Goal: Task Accomplishment & Management: Complete application form

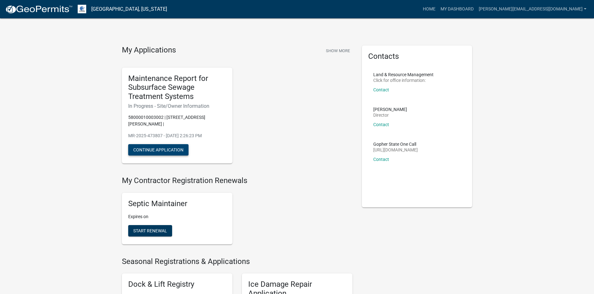
click at [183, 144] on button "Continue Application" at bounding box center [158, 149] width 60 height 11
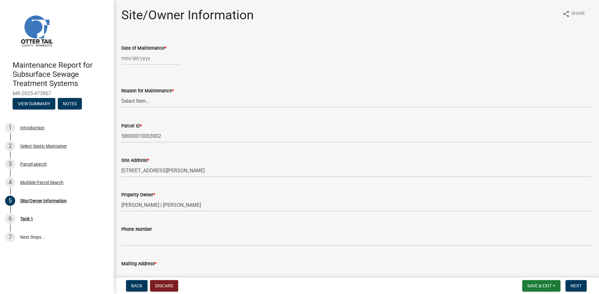
select select "9"
select select "2025"
click at [156, 58] on div "[PERSON_NAME] Feb Mar Apr [PERSON_NAME][DATE] Oct Nov [DATE] 1526 1527 1528 152…" at bounding box center [150, 58] width 58 height 13
click at [127, 71] on span "Previous month" at bounding box center [127, 71] width 5 height 5
select select "8"
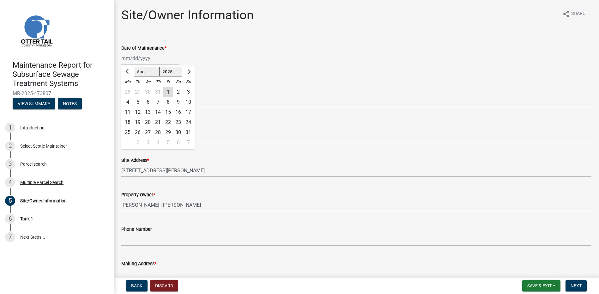
click at [136, 131] on div "26" at bounding box center [138, 132] width 10 height 10
type input "[DATE]"
click at [152, 94] on div "Reason for Maintenance *" at bounding box center [356, 91] width 470 height 8
click at [158, 98] on select "Select Item... Called Routine Other" at bounding box center [356, 100] width 470 height 13
click at [121, 94] on select "Select Item... Called Routine Other" at bounding box center [356, 100] width 470 height 13
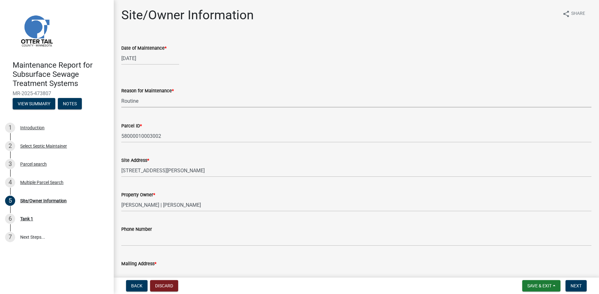
select select "78493fc6-8c9b-4d4c-b322-7064476e595b"
click at [580, 288] on span "Next" at bounding box center [575, 285] width 11 height 5
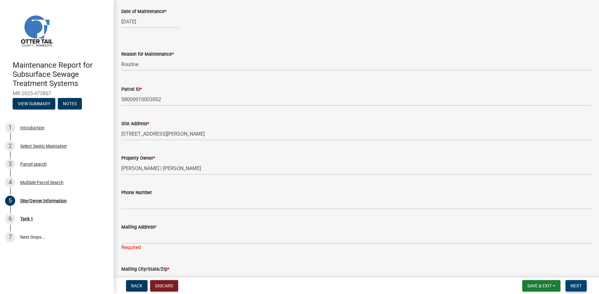
scroll to position [63, 0]
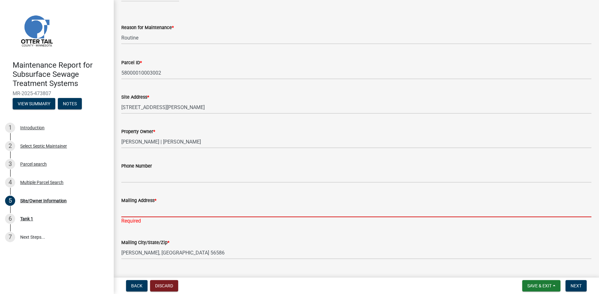
click at [212, 216] on input "Mailing Address *" at bounding box center [356, 210] width 470 height 13
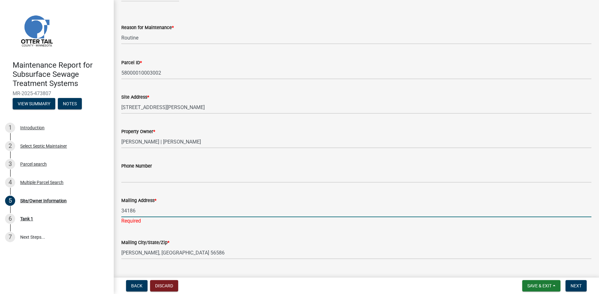
type input "34186 US HIGHWAY 59"
click at [570, 286] on button "Next" at bounding box center [575, 285] width 21 height 11
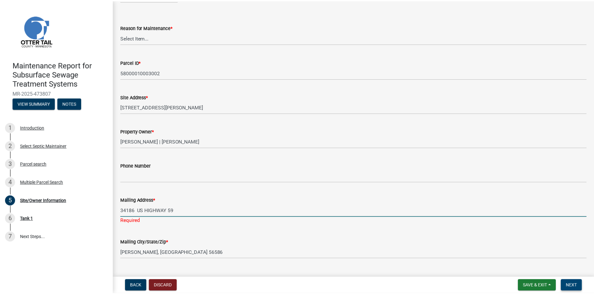
scroll to position [0, 0]
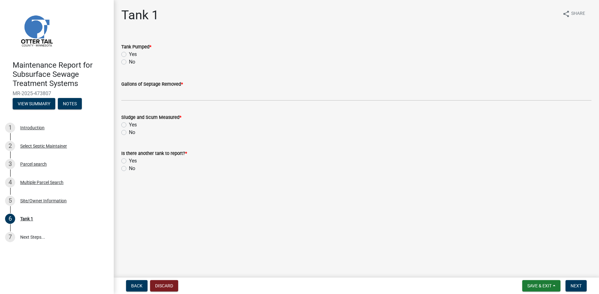
click at [129, 59] on div "No" at bounding box center [356, 62] width 470 height 8
click at [134, 63] on label "No" at bounding box center [132, 62] width 6 height 8
click at [133, 62] on input "No" at bounding box center [131, 60] width 4 height 4
radio input "true"
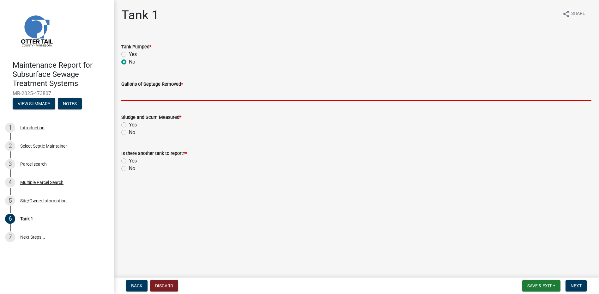
click at [138, 99] on input "Gallons of Septage Removed *" at bounding box center [356, 94] width 470 height 13
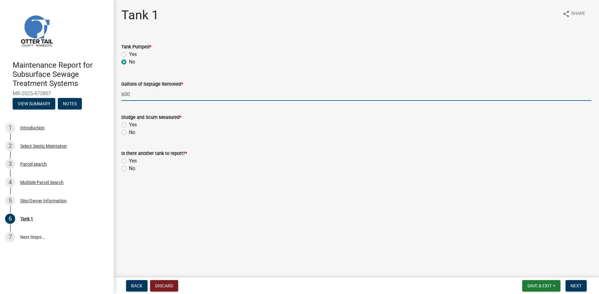
type input "600"
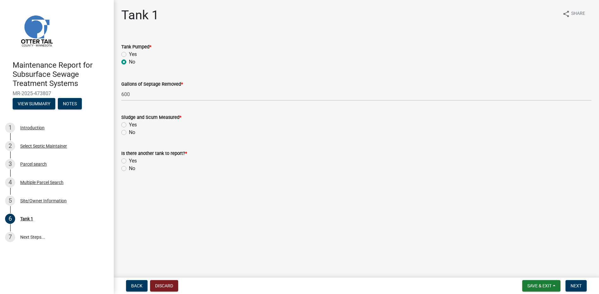
click at [130, 130] on label "No" at bounding box center [132, 133] width 6 height 8
click at [130, 130] on input "No" at bounding box center [131, 131] width 4 height 4
radio input "true"
click at [132, 168] on label "No" at bounding box center [132, 169] width 6 height 8
click at [132, 168] on input "No" at bounding box center [131, 167] width 4 height 4
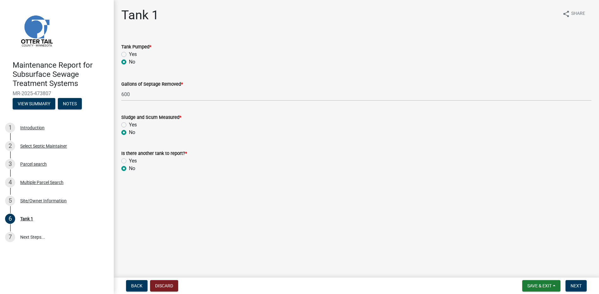
radio input "true"
click at [574, 279] on nav "Back Discard Save & Exit Save Save & Exit Next" at bounding box center [356, 285] width 485 height 16
click at [573, 284] on span "Next" at bounding box center [575, 285] width 11 height 5
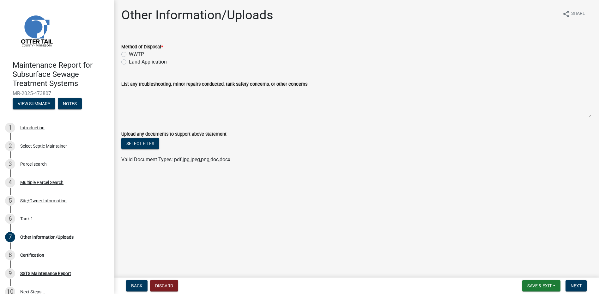
click at [151, 57] on div "WWTP" at bounding box center [356, 55] width 470 height 8
click at [151, 59] on label "Land Application" at bounding box center [148, 62] width 38 height 8
click at [133, 59] on input "Land Application" at bounding box center [131, 60] width 4 height 4
radio input "true"
click at [585, 286] on button "Next" at bounding box center [575, 285] width 21 height 11
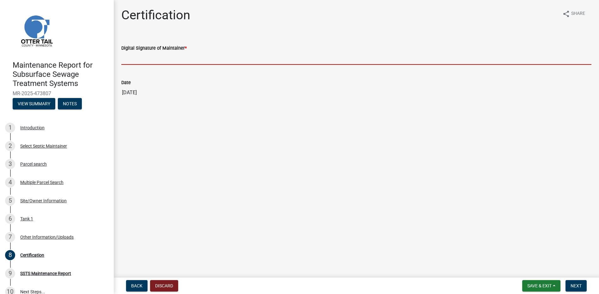
click at [166, 58] on input "Digital Signature of Maintainer *" at bounding box center [356, 58] width 470 height 13
type input "[PERSON_NAME]"
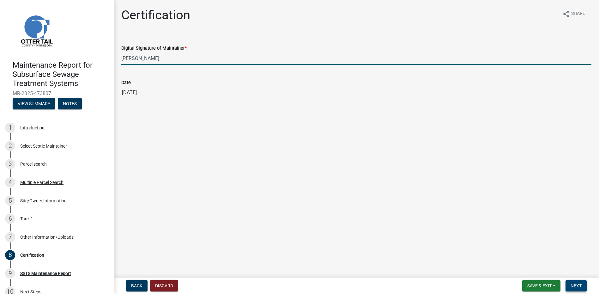
click at [580, 289] on button "Next" at bounding box center [575, 285] width 21 height 11
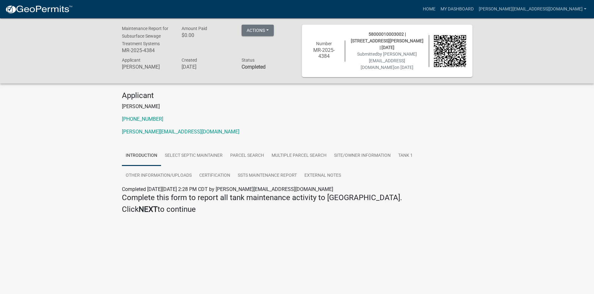
click at [58, 5] on img at bounding box center [39, 9] width 68 height 9
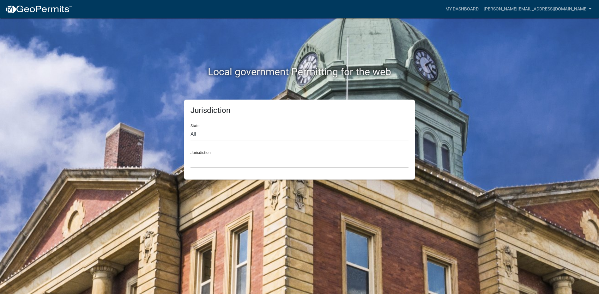
click at [269, 157] on select "[GEOGRAPHIC_DATA], [US_STATE] [GEOGRAPHIC_DATA], [US_STATE][PERSON_NAME][GEOGRA…" at bounding box center [299, 160] width 218 height 13
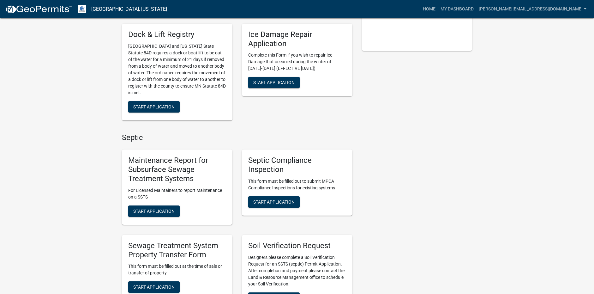
scroll to position [158, 0]
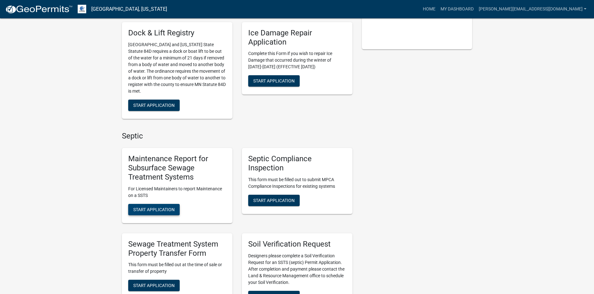
click at [176, 211] on button "Start Application" at bounding box center [153, 209] width 51 height 11
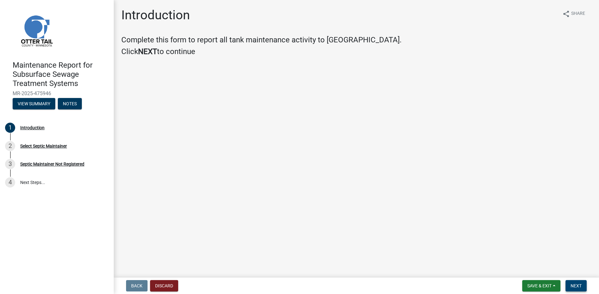
click at [575, 285] on span "Next" at bounding box center [575, 285] width 11 height 5
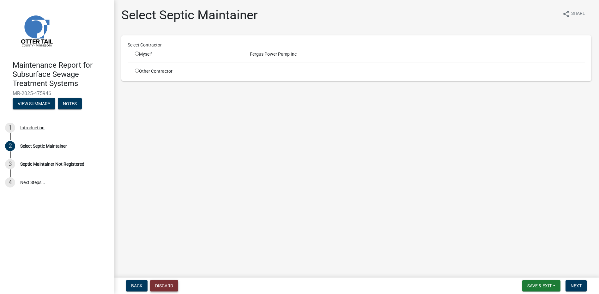
click at [163, 288] on button "Discard" at bounding box center [164, 285] width 28 height 11
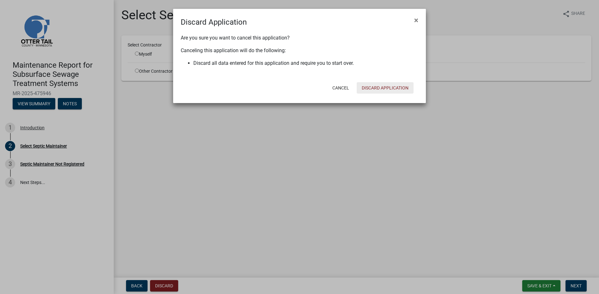
click at [397, 87] on button "Discard Application" at bounding box center [385, 87] width 57 height 11
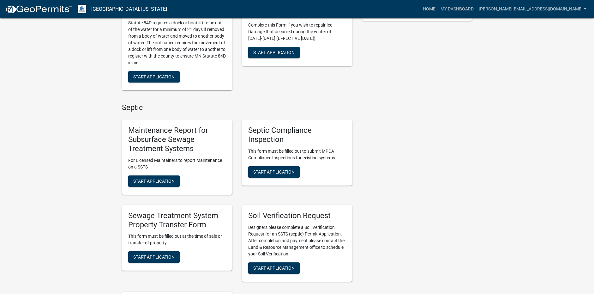
scroll to position [221, 0]
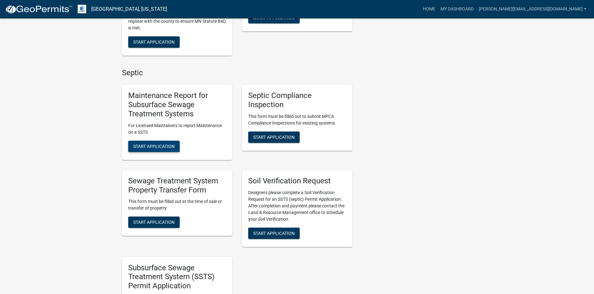
click at [159, 148] on span "Start Application" at bounding box center [153, 145] width 41 height 5
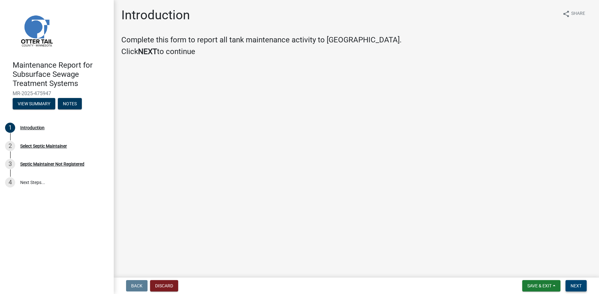
click at [582, 288] on button "Next" at bounding box center [575, 285] width 21 height 11
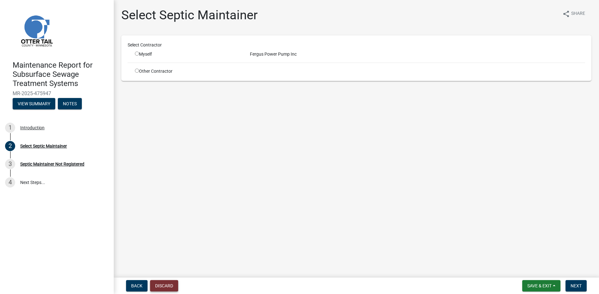
click at [152, 282] on button "Discard" at bounding box center [164, 285] width 28 height 11
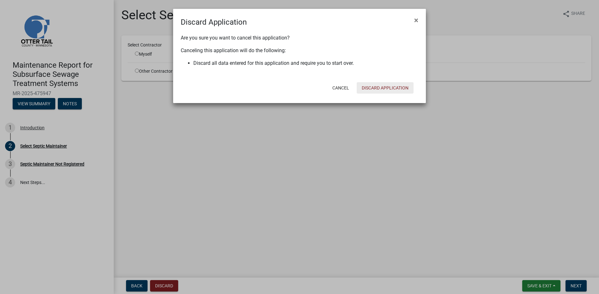
click at [398, 90] on button "Discard Application" at bounding box center [385, 87] width 57 height 11
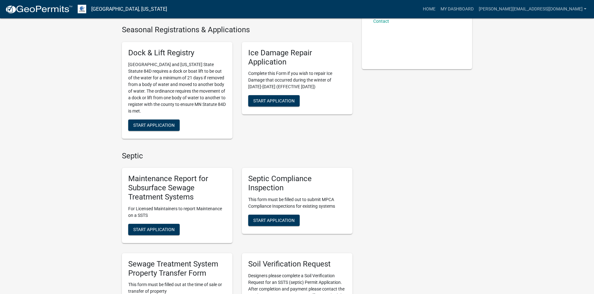
scroll to position [158, 0]
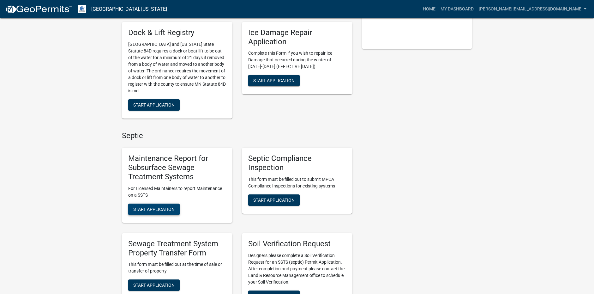
click at [166, 208] on span "Start Application" at bounding box center [153, 208] width 41 height 5
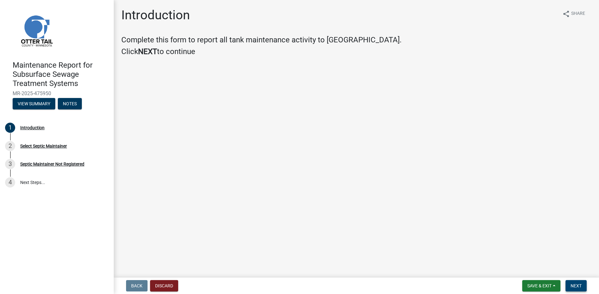
click at [573, 287] on span "Next" at bounding box center [575, 285] width 11 height 5
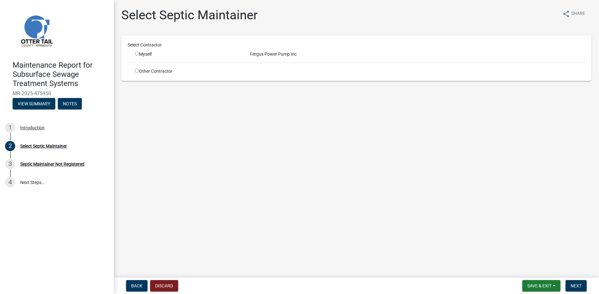
click at [138, 72] on input "radio" at bounding box center [137, 71] width 4 height 4
radio input "true"
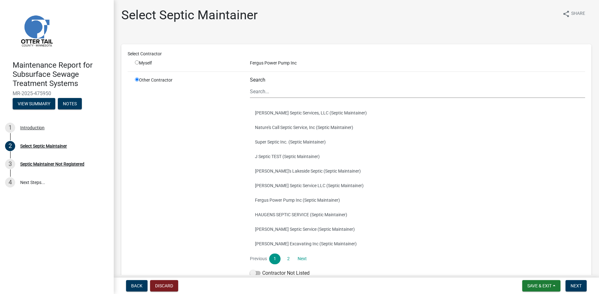
click at [138, 80] on input "radio" at bounding box center [137, 79] width 4 height 4
click at [137, 62] on input "radio" at bounding box center [137, 62] width 4 height 4
radio input "true"
radio input "false"
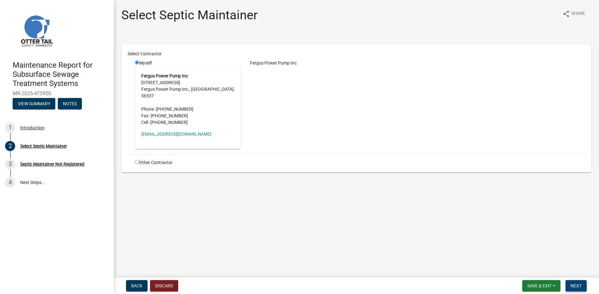
click at [581, 282] on button "Next" at bounding box center [575, 285] width 21 height 11
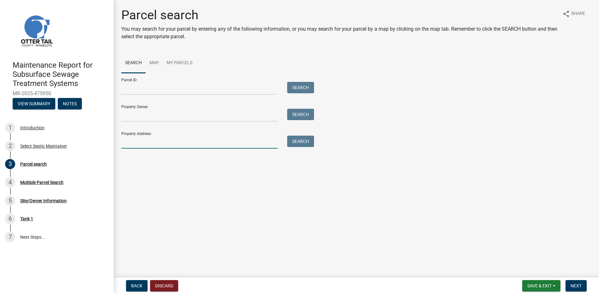
click at [153, 141] on input "Property Address:" at bounding box center [199, 141] width 156 height 13
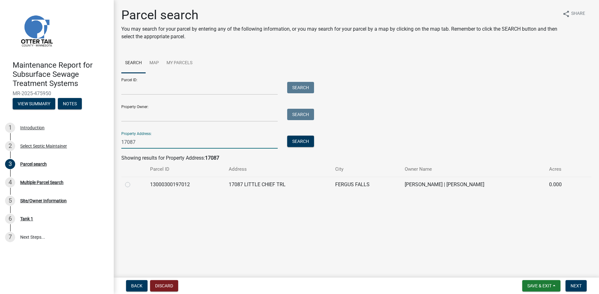
type input "17087"
click at [133, 181] on label at bounding box center [133, 181] width 0 height 0
click at [133, 183] on input "radio" at bounding box center [135, 183] width 4 height 4
radio input "true"
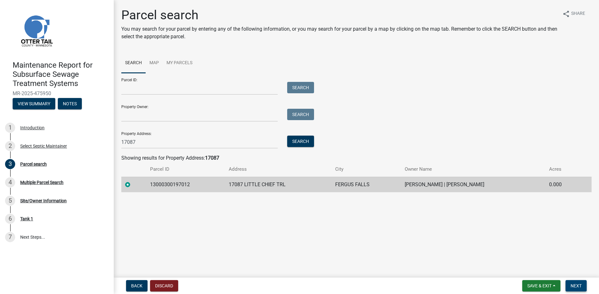
click at [579, 285] on span "Next" at bounding box center [575, 285] width 11 height 5
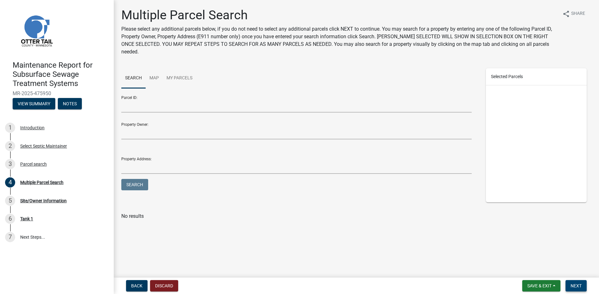
click at [574, 286] on span "Next" at bounding box center [575, 285] width 11 height 5
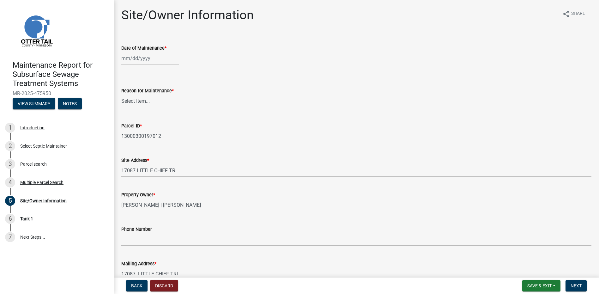
click at [148, 48] on label "Date of Maintenance *" at bounding box center [143, 48] width 45 height 4
click at [148, 52] on input "Date of Maintenance *" at bounding box center [150, 58] width 58 height 13
select select "9"
select select "2025"
click at [125, 71] on button "Previous month" at bounding box center [128, 72] width 8 height 10
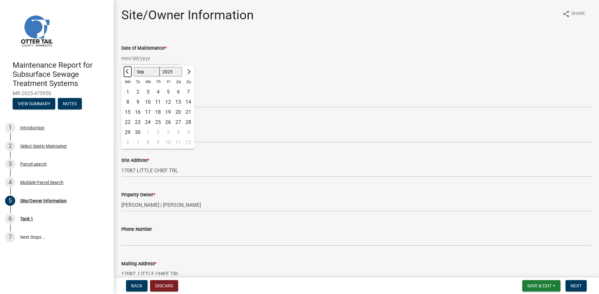
select select "8"
click at [169, 134] on div "29" at bounding box center [168, 132] width 10 height 10
type input "[DATE]"
click at [165, 102] on select "Select Item... Called Routine Other" at bounding box center [356, 100] width 470 height 13
click at [121, 94] on select "Select Item... Called Routine Other" at bounding box center [356, 100] width 470 height 13
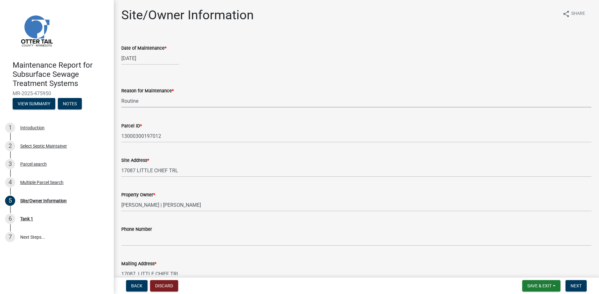
select select "78493fc6-8c9b-4d4c-b322-7064476e595b"
click at [570, 283] on button "Next" at bounding box center [575, 285] width 21 height 11
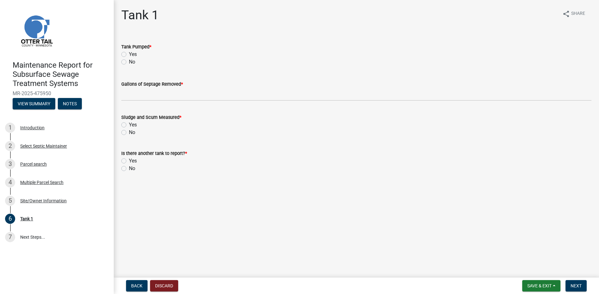
click at [138, 56] on div "Yes" at bounding box center [356, 55] width 470 height 8
click at [136, 55] on label "Yes" at bounding box center [133, 55] width 8 height 8
click at [133, 55] on input "Yes" at bounding box center [131, 53] width 4 height 4
radio input "true"
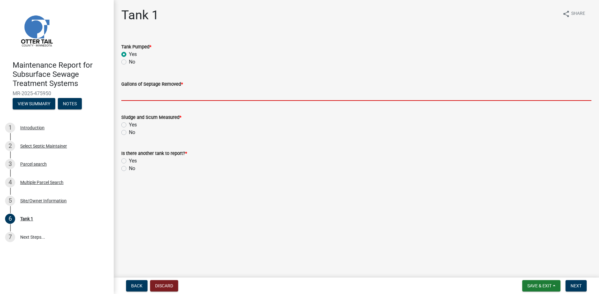
drag, startPoint x: 133, startPoint y: 90, endPoint x: 134, endPoint y: 96, distance: 6.0
click at [134, 96] on input "Gallons of Septage Removed *" at bounding box center [356, 94] width 470 height 13
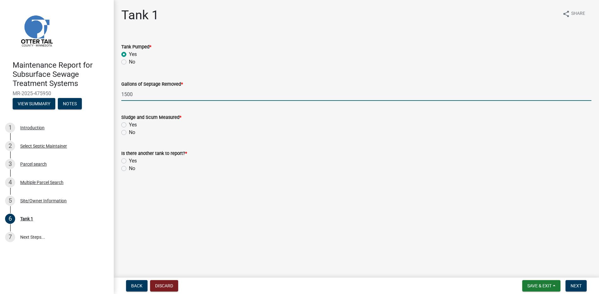
type input "1500"
click at [132, 133] on label "No" at bounding box center [132, 133] width 6 height 8
click at [132, 133] on input "No" at bounding box center [131, 131] width 4 height 4
radio input "true"
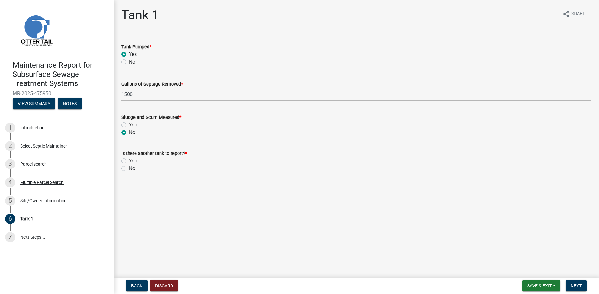
click at [128, 170] on div "No" at bounding box center [356, 169] width 470 height 8
click at [131, 164] on label "Yes" at bounding box center [133, 161] width 8 height 8
click at [131, 161] on input "Yes" at bounding box center [131, 159] width 4 height 4
radio input "true"
click at [131, 167] on label "No" at bounding box center [132, 169] width 6 height 8
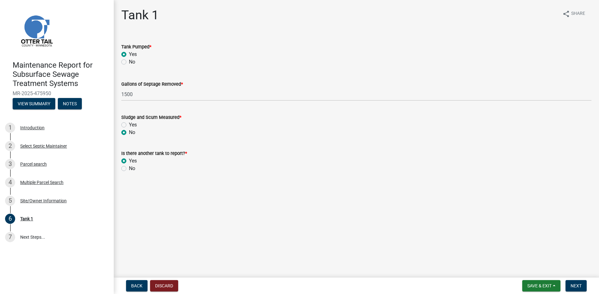
click at [131, 167] on input "No" at bounding box center [131, 167] width 4 height 4
radio input "true"
click at [573, 281] on button "Next" at bounding box center [575, 285] width 21 height 11
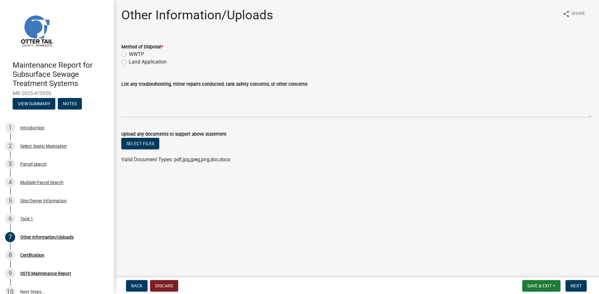
click at [150, 67] on wm-data-entity-input "Method of Disposal * WWTP Land Application" at bounding box center [356, 53] width 470 height 36
click at [152, 61] on label "Land Application" at bounding box center [148, 62] width 38 height 8
click at [133, 61] on input "Land Application" at bounding box center [131, 60] width 4 height 4
radio input "true"
click at [580, 285] on span "Next" at bounding box center [575, 285] width 11 height 5
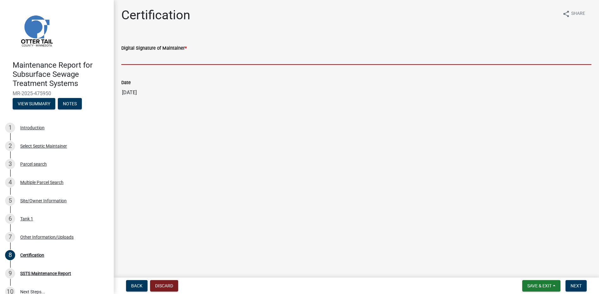
click at [140, 59] on input "Digital Signature of Maintainer *" at bounding box center [356, 58] width 470 height 13
type input "[PERSON_NAME]"
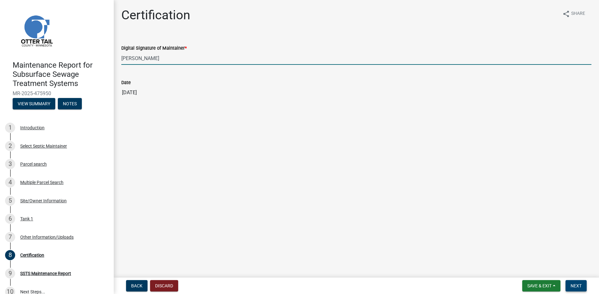
click at [571, 284] on span "Next" at bounding box center [575, 285] width 11 height 5
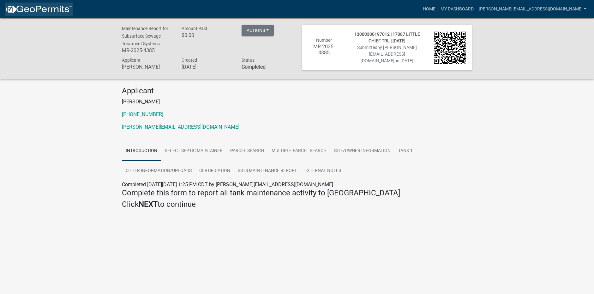
click at [48, 12] on img at bounding box center [39, 9] width 68 height 9
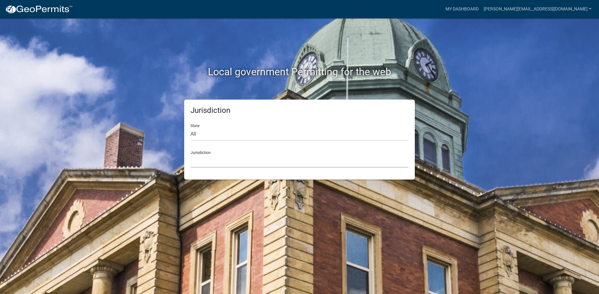
click at [221, 164] on select "[GEOGRAPHIC_DATA], [US_STATE] [GEOGRAPHIC_DATA], [US_STATE][PERSON_NAME][GEOGRA…" at bounding box center [299, 160] width 218 height 13
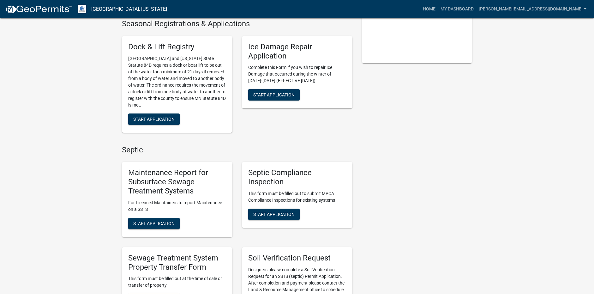
scroll to position [158, 0]
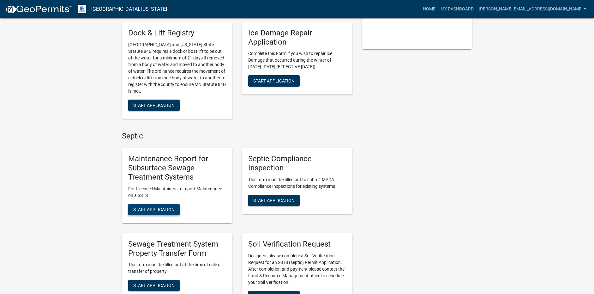
click at [170, 207] on span "Start Application" at bounding box center [153, 209] width 41 height 5
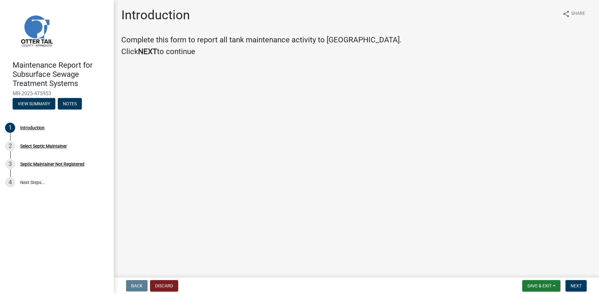
click at [588, 285] on form "Save & Exit Save Save & Exit Next" at bounding box center [553, 285] width 69 height 11
click at [585, 285] on button "Next" at bounding box center [575, 285] width 21 height 11
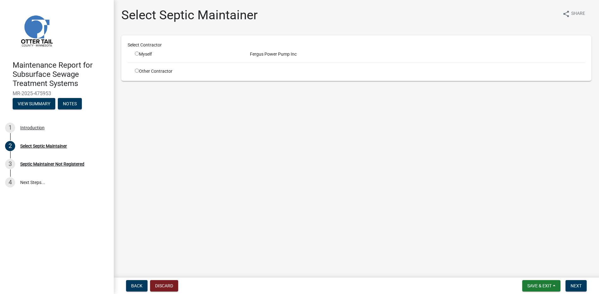
click at [143, 56] on div "Myself" at bounding box center [187, 54] width 105 height 7
click at [137, 52] on input "radio" at bounding box center [137, 53] width 4 height 4
radio input "true"
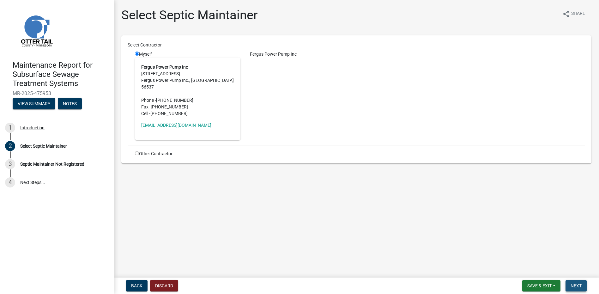
click at [571, 280] on button "Next" at bounding box center [575, 285] width 21 height 11
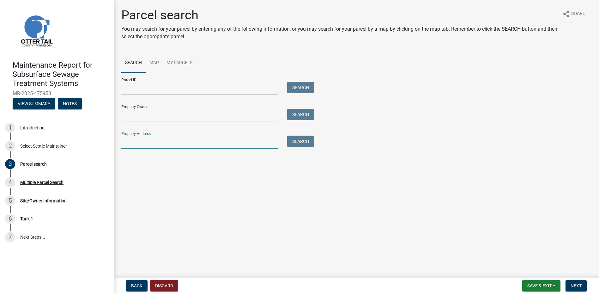
click at [150, 141] on input "Property Address:" at bounding box center [199, 141] width 156 height 13
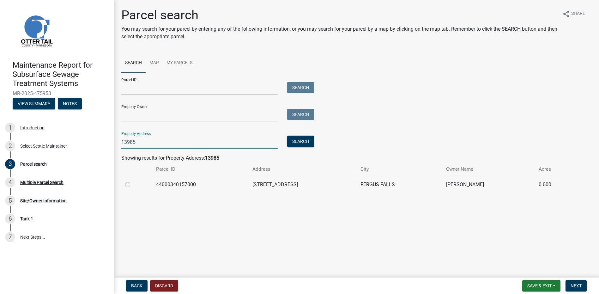
type input "13985"
click at [133, 181] on label at bounding box center [133, 181] width 0 height 0
click at [133, 184] on input "radio" at bounding box center [135, 183] width 4 height 4
radio input "true"
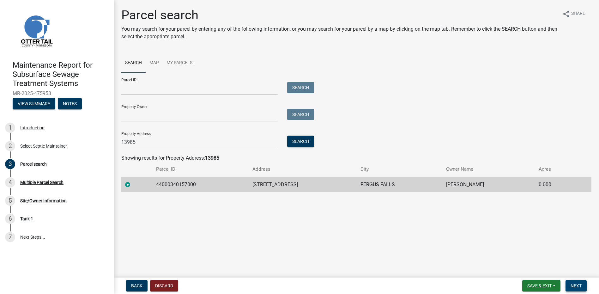
click at [580, 281] on button "Next" at bounding box center [575, 285] width 21 height 11
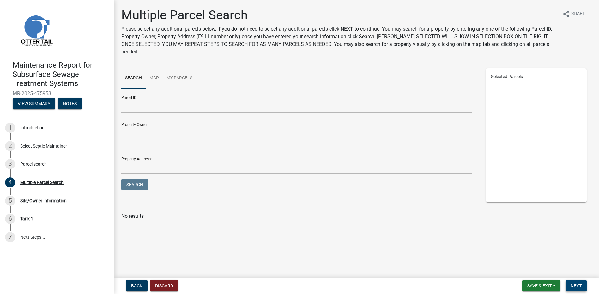
click at [580, 290] on button "Next" at bounding box center [575, 285] width 21 height 11
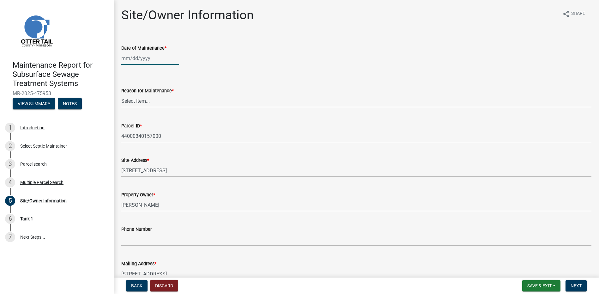
click at [138, 58] on div at bounding box center [150, 58] width 58 height 13
select select "9"
select select "2025"
click at [130, 69] on button "Previous month" at bounding box center [128, 72] width 8 height 10
select select "8"
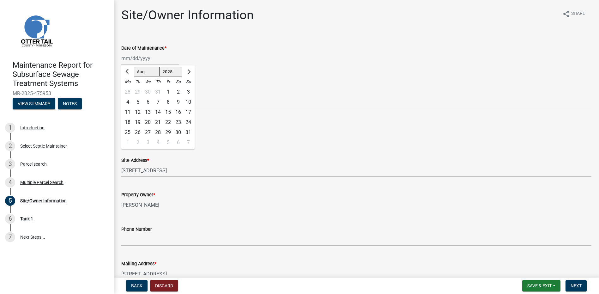
click at [167, 123] on div "22" at bounding box center [168, 122] width 10 height 10
type input "[DATE]"
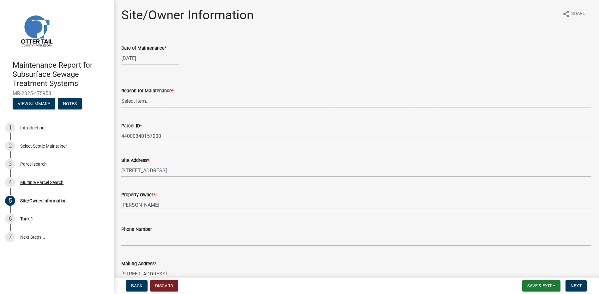
click at [168, 104] on select "Select Item... Called Routine Other" at bounding box center [356, 100] width 470 height 13
click at [121, 94] on select "Select Item... Called Routine Other" at bounding box center [356, 100] width 470 height 13
select select "78493fc6-8c9b-4d4c-b322-7064476e595b"
click at [572, 280] on button "Next" at bounding box center [575, 285] width 21 height 11
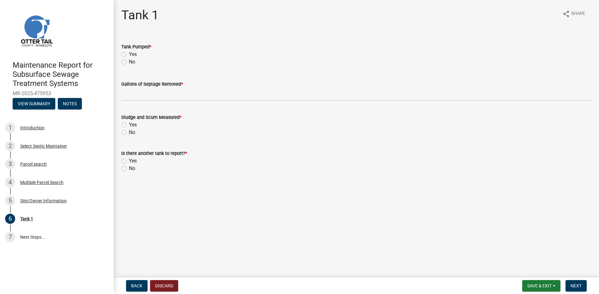
click at [129, 52] on label "Yes" at bounding box center [133, 55] width 8 height 8
click at [129, 52] on input "Yes" at bounding box center [131, 53] width 4 height 4
radio input "true"
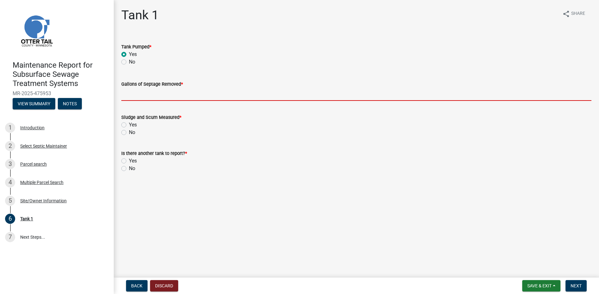
click at [135, 99] on input "Gallons of Septage Removed *" at bounding box center [356, 94] width 470 height 13
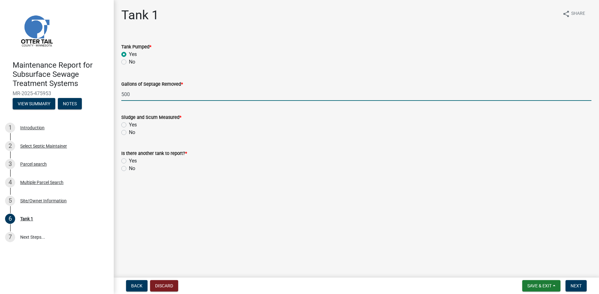
type input "500"
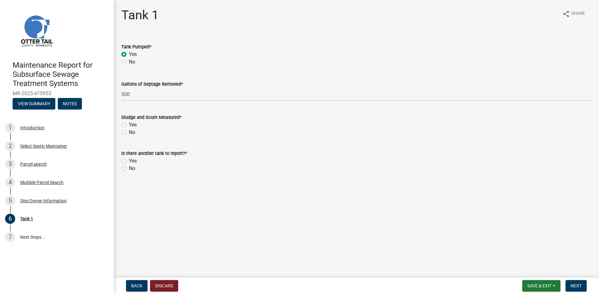
click at [129, 134] on label "No" at bounding box center [132, 133] width 6 height 8
click at [129, 133] on input "No" at bounding box center [131, 131] width 4 height 4
radio input "true"
click at [129, 170] on label "No" at bounding box center [132, 169] width 6 height 8
click at [129, 169] on input "No" at bounding box center [131, 167] width 4 height 4
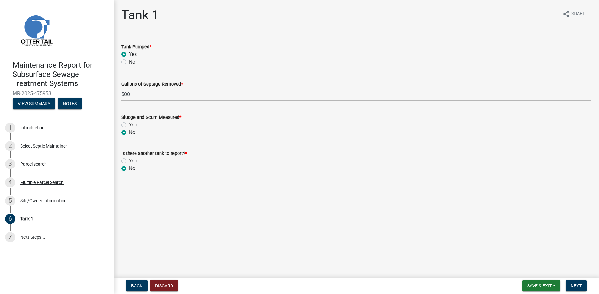
radio input "true"
click at [578, 286] on span "Next" at bounding box center [575, 285] width 11 height 5
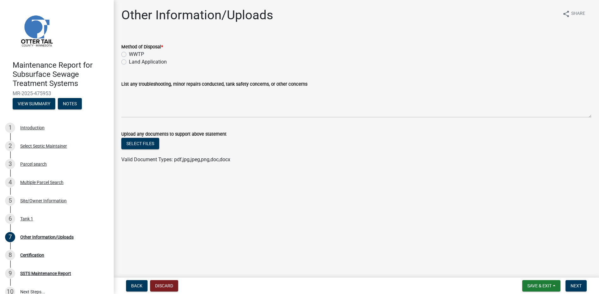
click at [136, 63] on label "Land Application" at bounding box center [148, 62] width 38 height 8
click at [133, 62] on input "Land Application" at bounding box center [131, 60] width 4 height 4
radio input "true"
click at [579, 285] on span "Next" at bounding box center [575, 285] width 11 height 5
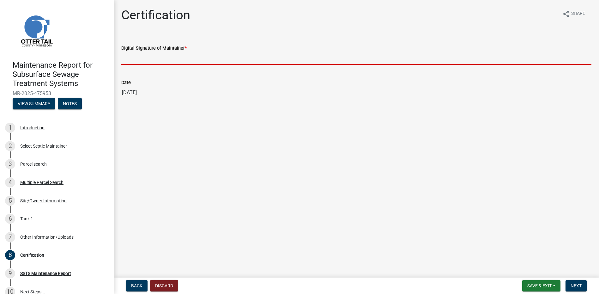
click at [130, 63] on input "Digital Signature of Maintainer *" at bounding box center [356, 58] width 470 height 13
type input "[PERSON_NAME]"
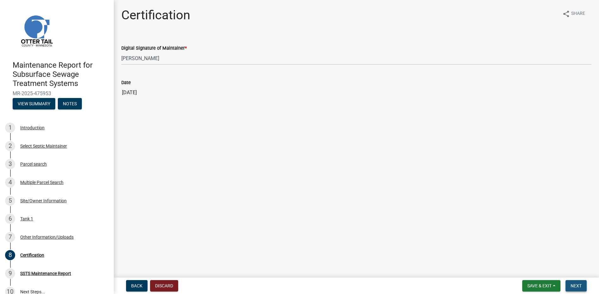
click at [574, 288] on button "Next" at bounding box center [575, 285] width 21 height 11
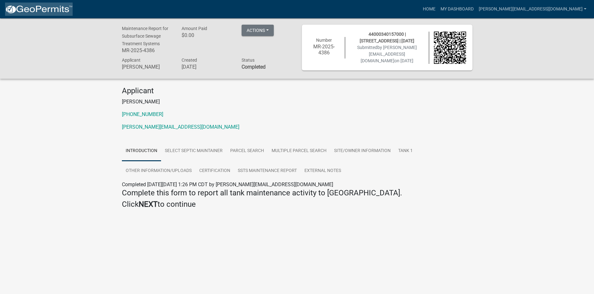
click at [53, 4] on link at bounding box center [39, 9] width 68 height 13
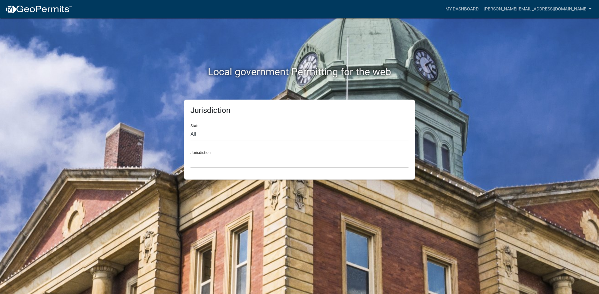
click at [201, 158] on select "[GEOGRAPHIC_DATA], [US_STATE] [GEOGRAPHIC_DATA], [US_STATE][PERSON_NAME][GEOGRA…" at bounding box center [299, 160] width 218 height 13
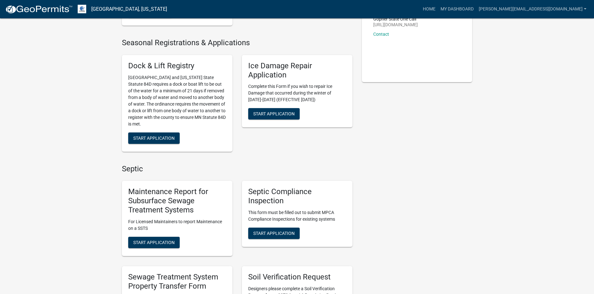
scroll to position [126, 0]
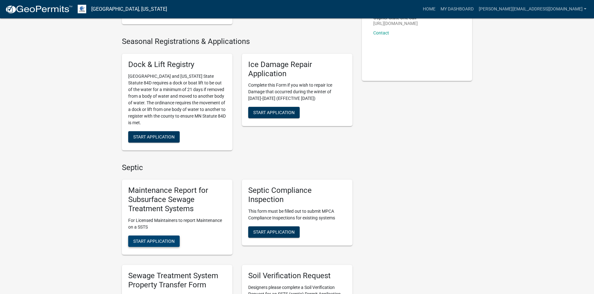
click at [166, 237] on button "Start Application" at bounding box center [153, 240] width 51 height 11
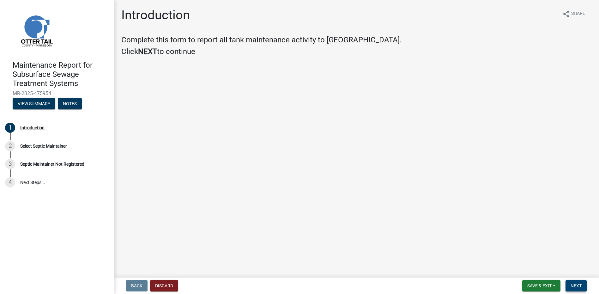
click at [568, 283] on button "Next" at bounding box center [575, 285] width 21 height 11
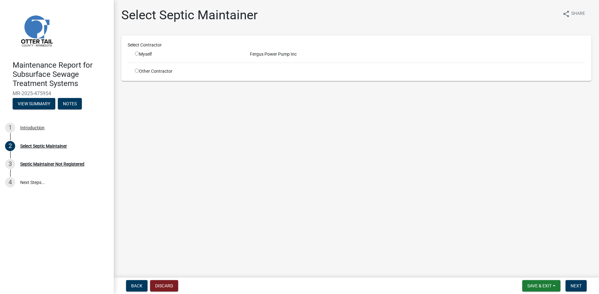
click at [145, 54] on div "Myself" at bounding box center [187, 54] width 105 height 7
click at [137, 54] on input "radio" at bounding box center [137, 53] width 4 height 4
radio input "true"
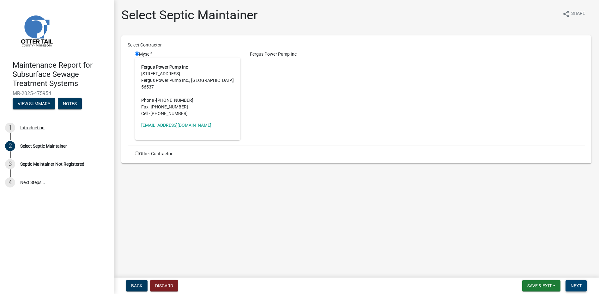
click at [573, 280] on button "Next" at bounding box center [575, 285] width 21 height 11
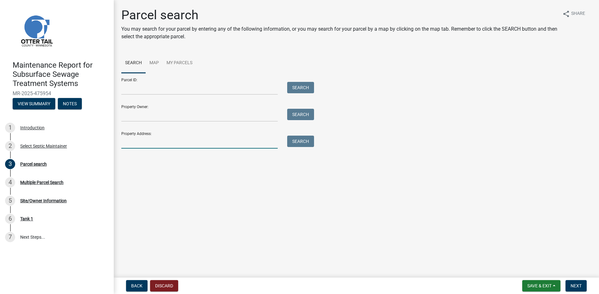
click at [150, 144] on input "Property Address:" at bounding box center [199, 141] width 156 height 13
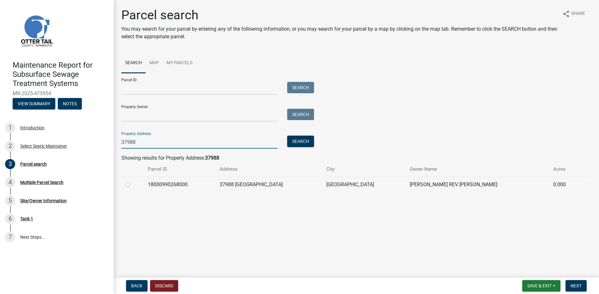
type input "37988"
click at [133, 181] on label at bounding box center [133, 181] width 0 height 0
click at [133, 185] on input "radio" at bounding box center [135, 183] width 4 height 4
radio input "true"
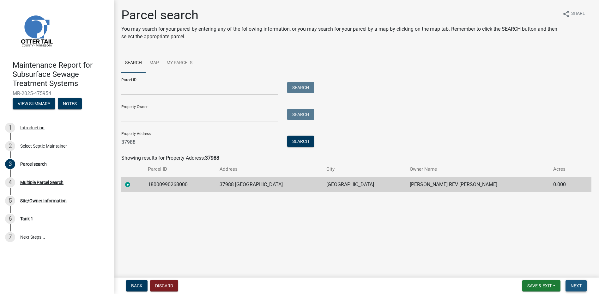
click at [571, 286] on span "Next" at bounding box center [575, 285] width 11 height 5
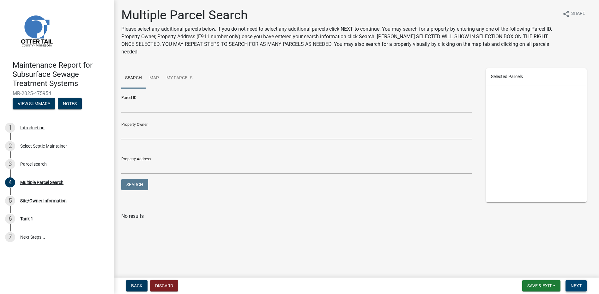
click at [578, 283] on span "Next" at bounding box center [575, 285] width 11 height 5
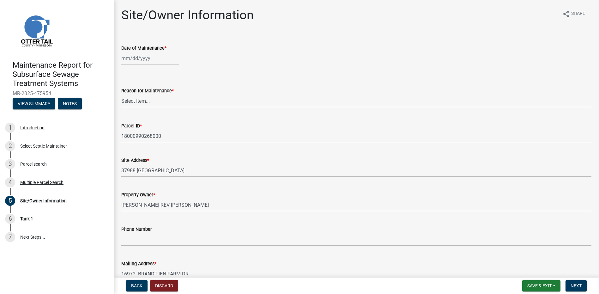
select select "9"
select select "2025"
click at [140, 62] on div "[PERSON_NAME] Feb Mar Apr [PERSON_NAME][DATE] Oct Nov [DATE] 1526 1527 1528 152…" at bounding box center [150, 58] width 58 height 13
click at [129, 72] on span "Previous month" at bounding box center [127, 71] width 5 height 5
select select "8"
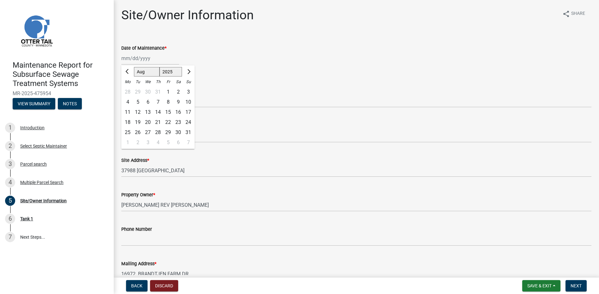
click at [165, 125] on div "22" at bounding box center [168, 122] width 10 height 10
type input "[DATE]"
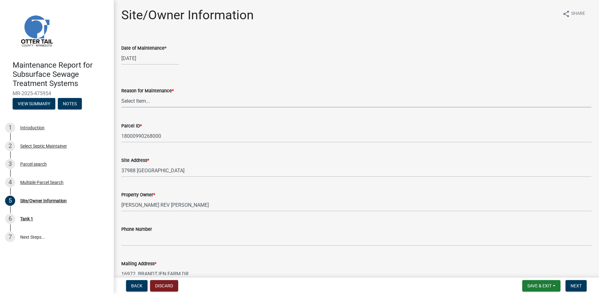
click at [164, 101] on select "Select Item... Called Routine Other" at bounding box center [356, 100] width 470 height 13
click at [121, 94] on select "Select Item... Called Routine Other" at bounding box center [356, 100] width 470 height 13
select select "78493fc6-8c9b-4d4c-b322-7064476e595b"
click at [576, 286] on span "Next" at bounding box center [575, 285] width 11 height 5
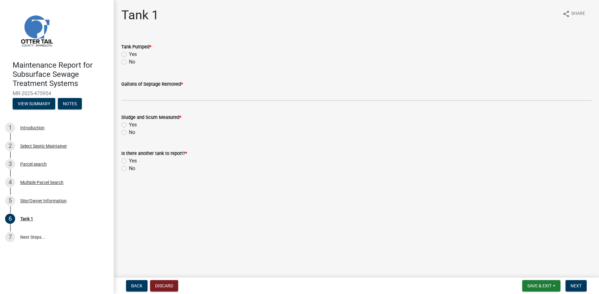
click at [129, 55] on label "Yes" at bounding box center [133, 55] width 8 height 8
click at [129, 55] on input "Yes" at bounding box center [131, 53] width 4 height 4
radio input "true"
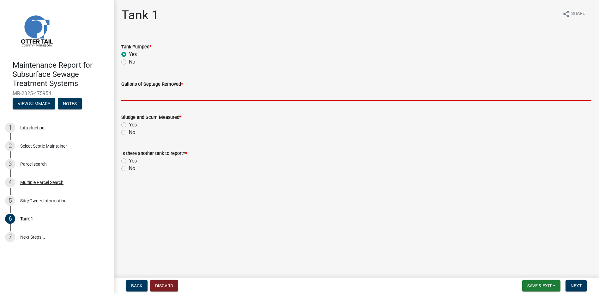
click at [157, 94] on input "Gallons of Septage Removed *" at bounding box center [356, 94] width 470 height 13
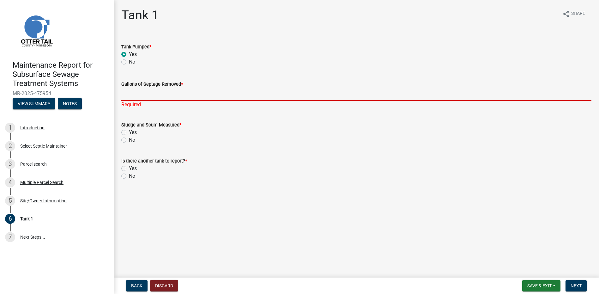
click at [134, 98] on input "Gallons of Septage Removed *" at bounding box center [356, 94] width 470 height 13
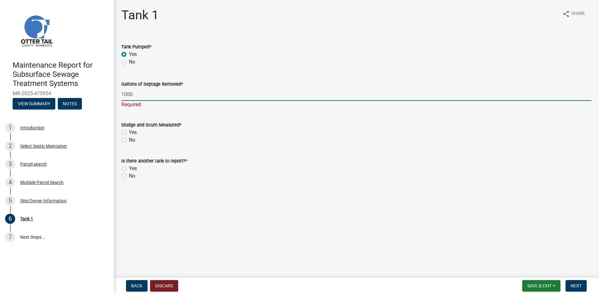
type input "1000"
click at [125, 140] on wm-data-entity-input "Sludge and Scum Measured * Yes No" at bounding box center [356, 131] width 470 height 36
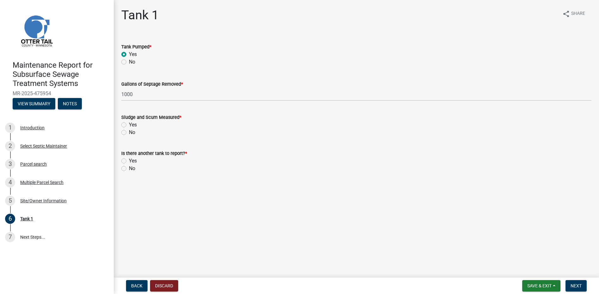
click at [129, 168] on label "No" at bounding box center [132, 169] width 6 height 8
click at [129, 168] on input "No" at bounding box center [131, 167] width 4 height 4
radio input "true"
click at [126, 134] on div "No" at bounding box center [356, 133] width 470 height 8
click at [129, 133] on label "No" at bounding box center [132, 133] width 6 height 8
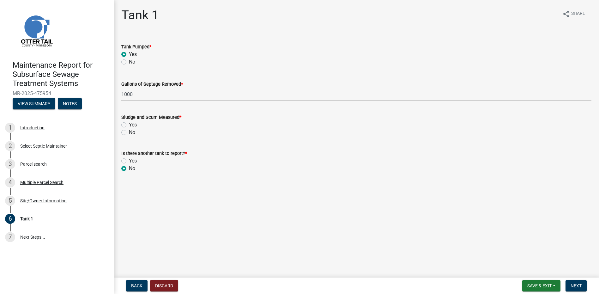
click at [129, 133] on input "No" at bounding box center [131, 131] width 4 height 4
radio input "true"
click at [575, 289] on button "Next" at bounding box center [575, 285] width 21 height 11
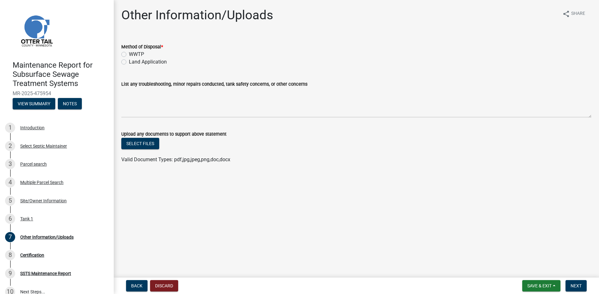
click at [151, 61] on label "Land Application" at bounding box center [148, 62] width 38 height 8
click at [133, 61] on input "Land Application" at bounding box center [131, 60] width 4 height 4
radio input "true"
click at [579, 279] on nav "Back Discard Save & Exit Save Save & Exit Next" at bounding box center [356, 285] width 485 height 16
click at [579, 280] on button "Next" at bounding box center [575, 285] width 21 height 11
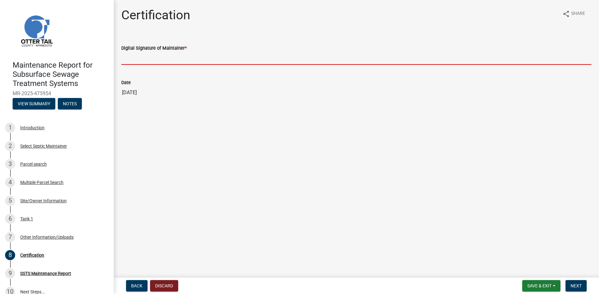
click at [156, 59] on input "Digital Signature of Maintainer *" at bounding box center [356, 58] width 470 height 13
type input "[PERSON_NAME]"
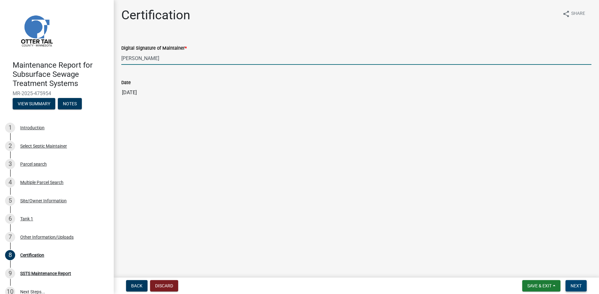
click at [567, 286] on button "Next" at bounding box center [575, 285] width 21 height 11
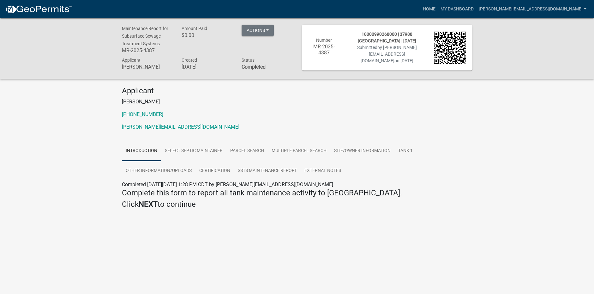
click at [41, 13] on img at bounding box center [39, 9] width 68 height 9
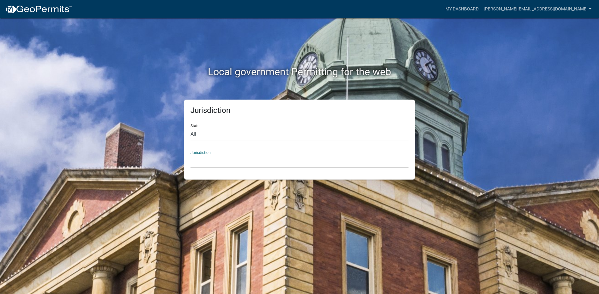
click at [250, 165] on select "[GEOGRAPHIC_DATA], [US_STATE] [GEOGRAPHIC_DATA], [US_STATE][PERSON_NAME][GEOGRA…" at bounding box center [299, 160] width 218 height 13
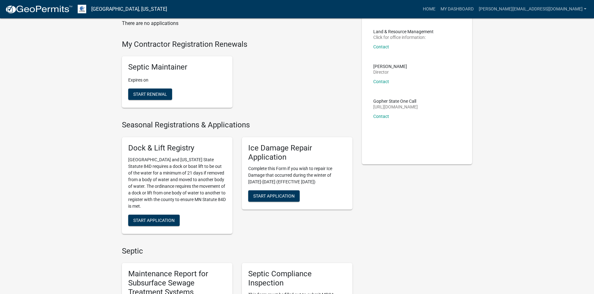
scroll to position [221, 0]
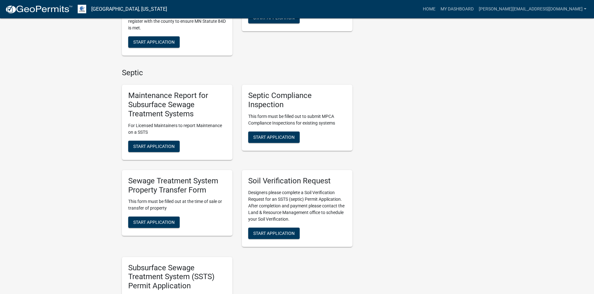
click at [139, 154] on div "Maintenance Report for Subsurface Sewage Treatment Systems For Licensed Maintai…" at bounding box center [177, 122] width 111 height 75
click at [141, 150] on button "Start Application" at bounding box center [153, 146] width 51 height 11
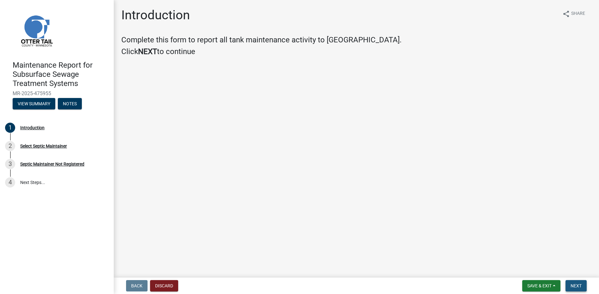
click at [575, 288] on span "Next" at bounding box center [575, 285] width 11 height 5
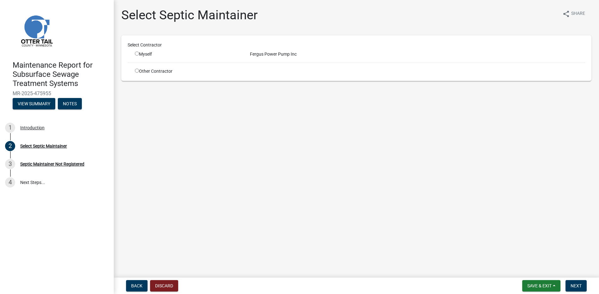
click at [134, 54] on div "Myself" at bounding box center [187, 54] width 115 height 7
click at [137, 53] on input "radio" at bounding box center [137, 53] width 4 height 4
radio input "true"
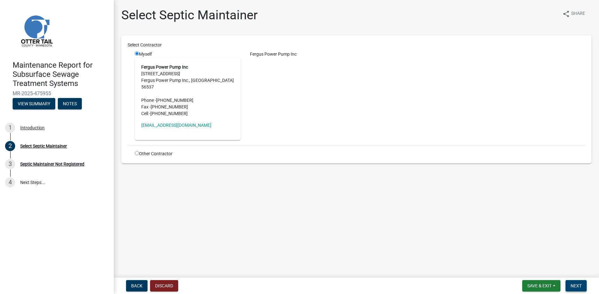
click at [578, 285] on span "Next" at bounding box center [575, 285] width 11 height 5
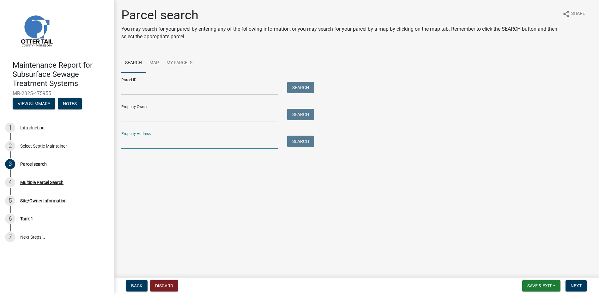
click at [180, 141] on input "Property Address:" at bounding box center [199, 141] width 156 height 13
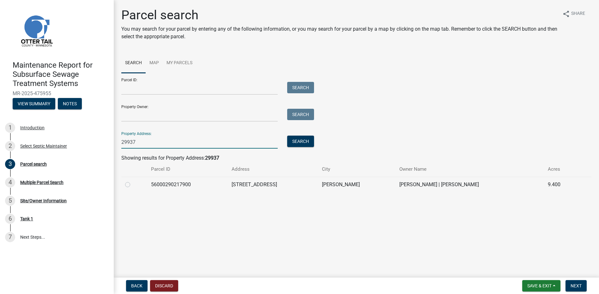
type input "29937"
click at [133, 181] on label at bounding box center [133, 181] width 0 height 0
click at [133, 183] on input "radio" at bounding box center [135, 183] width 4 height 4
radio input "true"
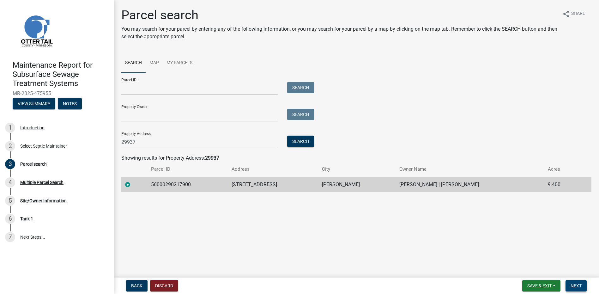
click at [572, 280] on button "Next" at bounding box center [575, 285] width 21 height 11
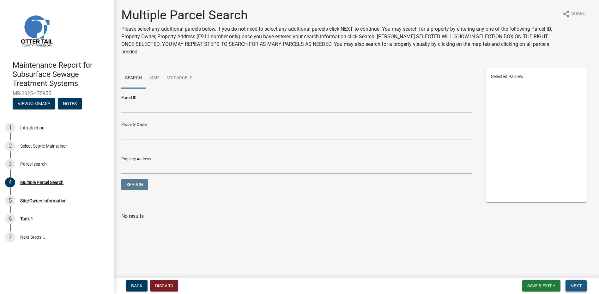
click at [568, 286] on button "Next" at bounding box center [575, 285] width 21 height 11
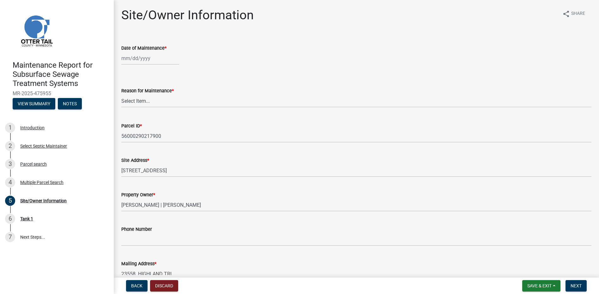
select select "9"
select select "2025"
click at [139, 64] on div "[PERSON_NAME] Feb Mar Apr [PERSON_NAME][DATE] Oct Nov [DATE] 1526 1527 1528 152…" at bounding box center [150, 58] width 58 height 13
click at [130, 73] on button "Previous month" at bounding box center [128, 72] width 8 height 10
select select "8"
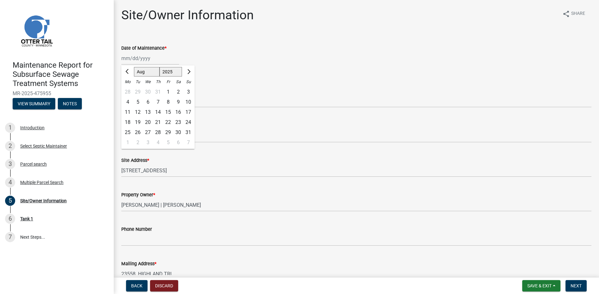
click at [139, 135] on div "26" at bounding box center [138, 132] width 10 height 10
type input "[DATE]"
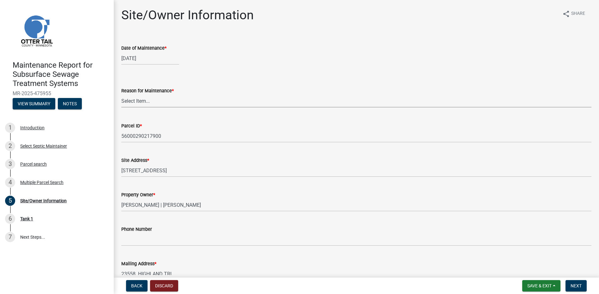
click at [138, 105] on select "Select Item... Called Routine Other" at bounding box center [356, 100] width 470 height 13
click at [121, 94] on select "Select Item... Called Routine Other" at bounding box center [356, 100] width 470 height 13
select select "78493fc6-8c9b-4d4c-b322-7064476e595b"
click at [577, 286] on span "Next" at bounding box center [575, 285] width 11 height 5
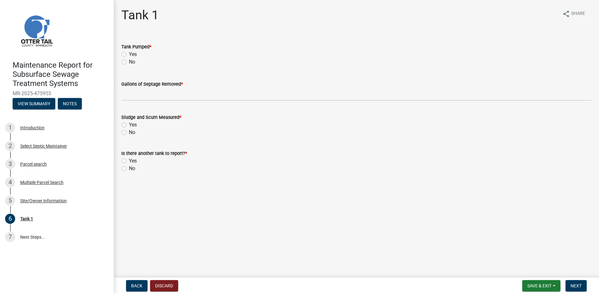
click at [125, 51] on div "Yes" at bounding box center [356, 55] width 470 height 8
click at [129, 53] on label "Yes" at bounding box center [133, 55] width 8 height 8
click at [129, 53] on input "Yes" at bounding box center [131, 53] width 4 height 4
radio input "true"
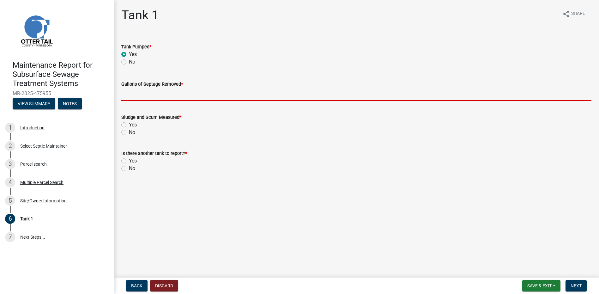
click at [131, 92] on input "Gallons of Septage Removed *" at bounding box center [356, 94] width 470 height 13
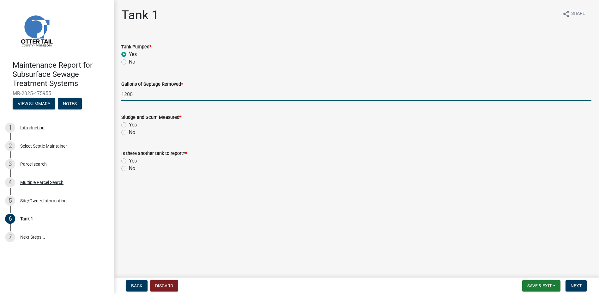
type input "1200"
click at [129, 133] on label "No" at bounding box center [132, 133] width 6 height 8
click at [129, 133] on input "No" at bounding box center [131, 131] width 4 height 4
radio input "true"
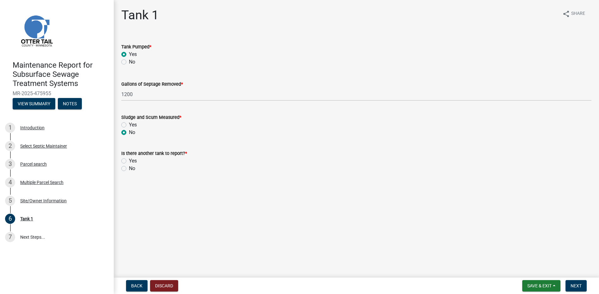
click at [129, 169] on label "No" at bounding box center [132, 169] width 6 height 8
click at [129, 169] on input "No" at bounding box center [131, 167] width 4 height 4
radio input "true"
click at [576, 287] on span "Next" at bounding box center [575, 285] width 11 height 5
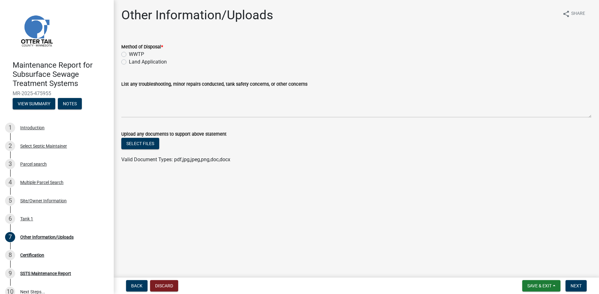
click at [159, 64] on label "Land Application" at bounding box center [148, 62] width 38 height 8
click at [133, 62] on input "Land Application" at bounding box center [131, 60] width 4 height 4
radio input "true"
click at [580, 287] on span "Next" at bounding box center [575, 285] width 11 height 5
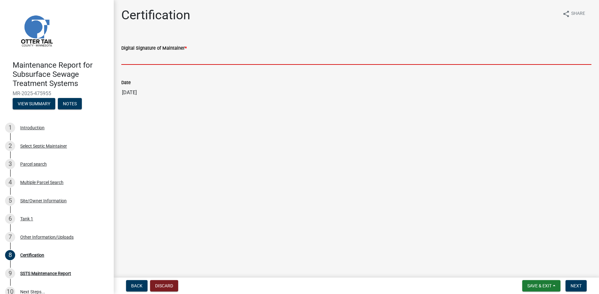
click at [128, 56] on input "Digital Signature of Maintainer *" at bounding box center [356, 58] width 470 height 13
type input "[PERSON_NAME]"
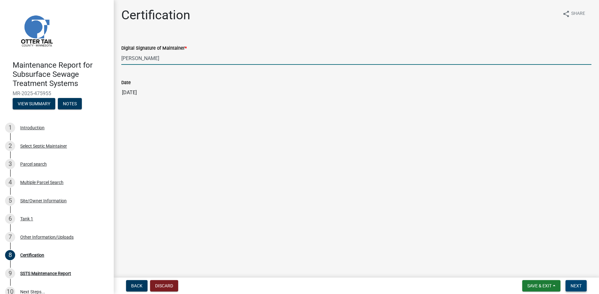
click at [580, 287] on span "Next" at bounding box center [575, 285] width 11 height 5
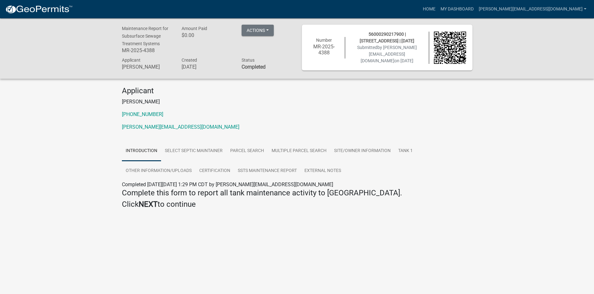
click at [31, 3] on link at bounding box center [39, 9] width 68 height 13
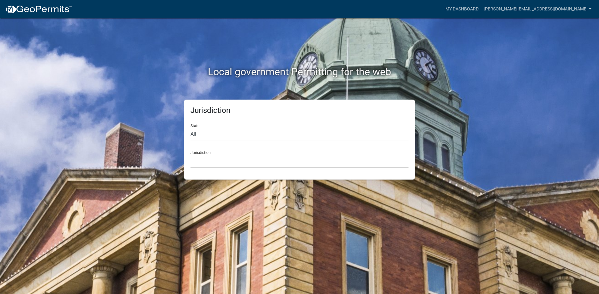
click at [195, 160] on select "[GEOGRAPHIC_DATA], [US_STATE] [GEOGRAPHIC_DATA], [US_STATE][PERSON_NAME][GEOGRA…" at bounding box center [299, 160] width 218 height 13
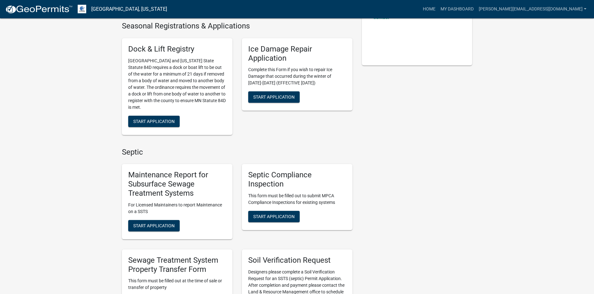
scroll to position [147, 0]
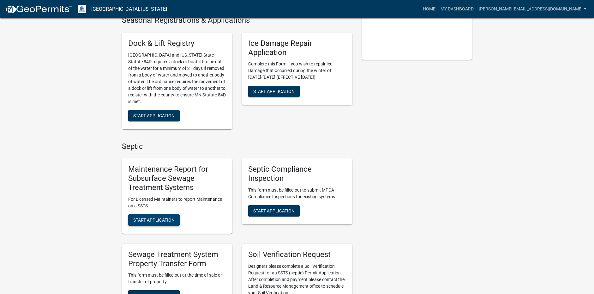
click at [159, 217] on button "Start Application" at bounding box center [153, 219] width 51 height 11
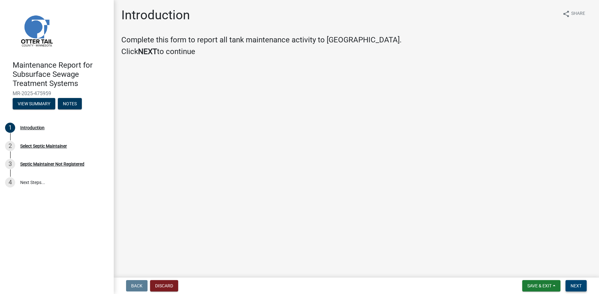
click at [569, 287] on button "Next" at bounding box center [575, 285] width 21 height 11
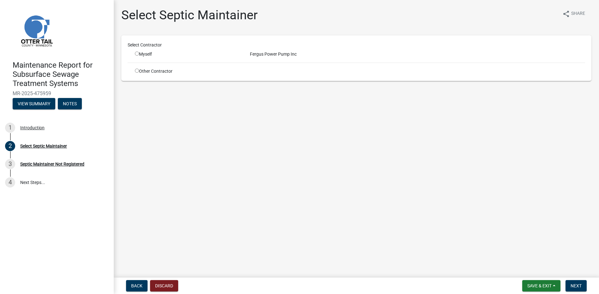
click at [138, 53] on input "radio" at bounding box center [137, 53] width 4 height 4
radio input "true"
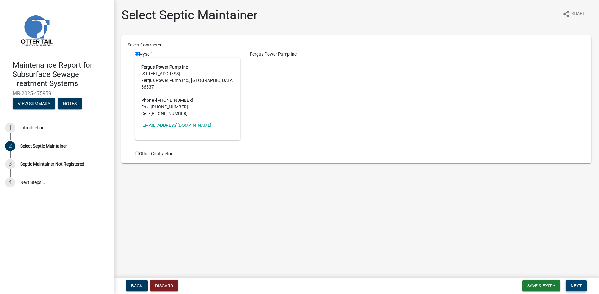
click at [574, 282] on button "Next" at bounding box center [575, 285] width 21 height 11
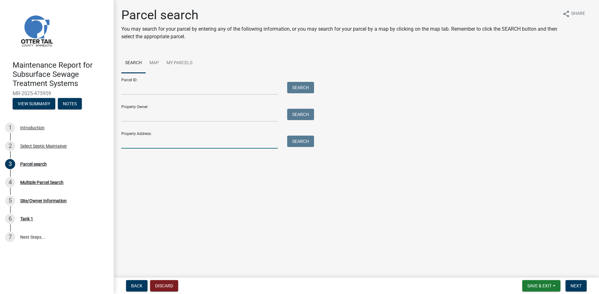
click at [172, 143] on input "Property Address:" at bounding box center [199, 141] width 156 height 13
type input "21545"
click at [288, 136] on button "Search" at bounding box center [300, 140] width 27 height 11
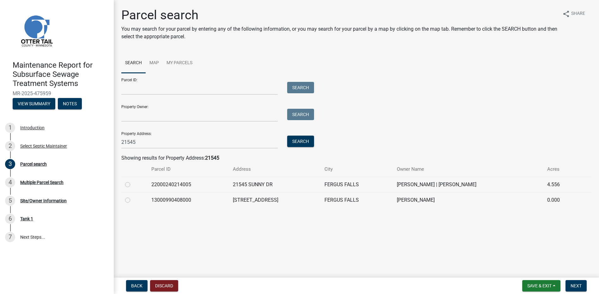
click at [133, 181] on label at bounding box center [133, 181] width 0 height 0
click at [133, 184] on input "radio" at bounding box center [135, 183] width 4 height 4
radio input "true"
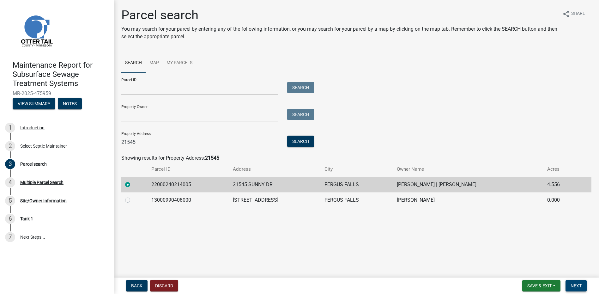
click at [570, 281] on button "Next" at bounding box center [575, 285] width 21 height 11
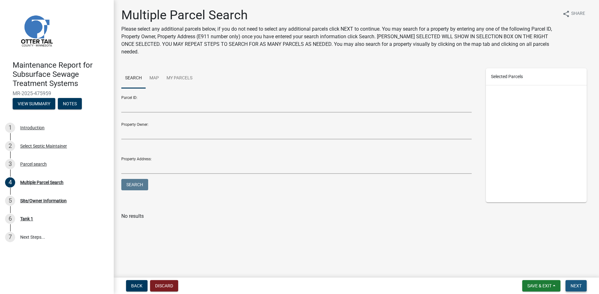
click at [575, 281] on button "Next" at bounding box center [575, 285] width 21 height 11
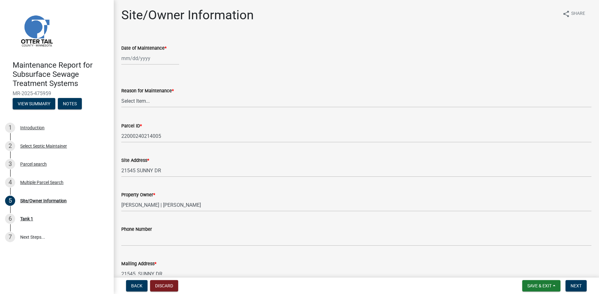
click at [127, 62] on div at bounding box center [150, 58] width 58 height 13
select select "9"
select select "2025"
click at [166, 118] on div "26" at bounding box center [168, 122] width 10 height 10
type input "[DATE]"
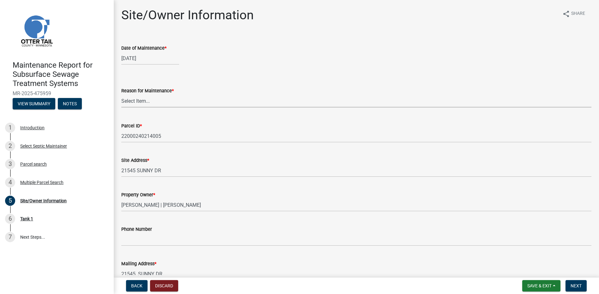
click at [153, 96] on select "Select Item... Called Routine Other" at bounding box center [356, 100] width 470 height 13
click at [121, 94] on select "Select Item... Called Routine Other" at bounding box center [356, 100] width 470 height 13
select select "78493fc6-8c9b-4d4c-b322-7064476e595b"
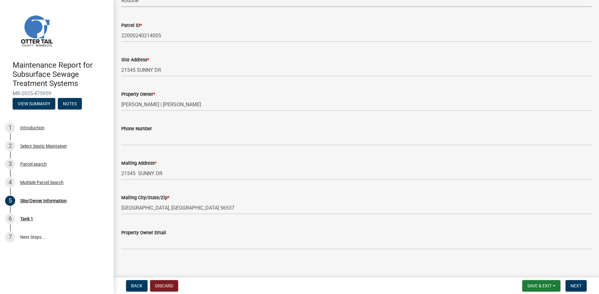
scroll to position [105, 0]
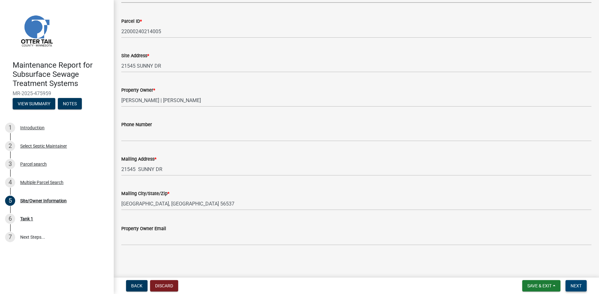
click at [583, 285] on button "Next" at bounding box center [575, 285] width 21 height 11
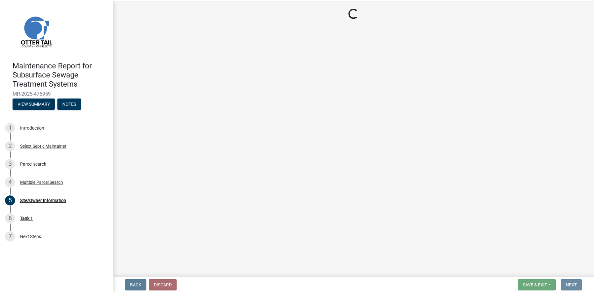
scroll to position [0, 0]
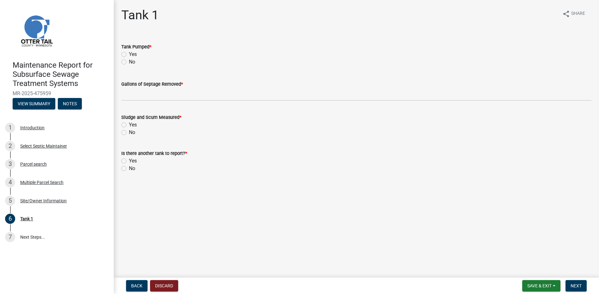
click at [129, 57] on label "Yes" at bounding box center [133, 55] width 8 height 8
click at [129, 55] on input "Yes" at bounding box center [131, 53] width 4 height 4
radio input "true"
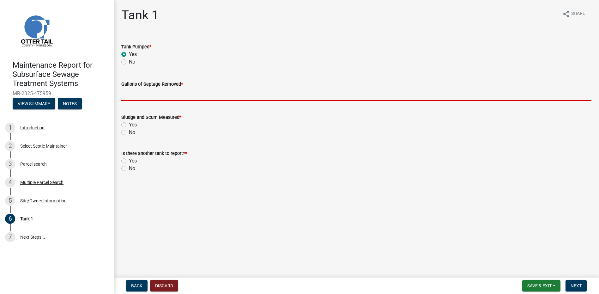
click at [131, 97] on input "Gallons of Septage Removed *" at bounding box center [356, 94] width 470 height 13
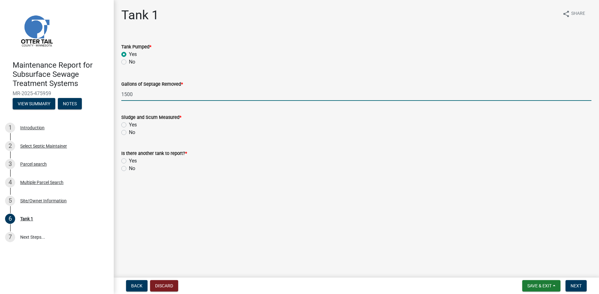
type input "1500"
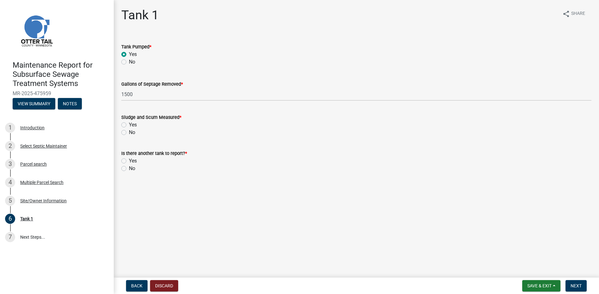
drag, startPoint x: 133, startPoint y: 131, endPoint x: 127, endPoint y: 154, distance: 24.4
click at [133, 130] on label "No" at bounding box center [132, 133] width 6 height 8
click at [133, 130] on input "No" at bounding box center [131, 131] width 4 height 4
radio input "true"
click at [129, 170] on label "No" at bounding box center [132, 169] width 6 height 8
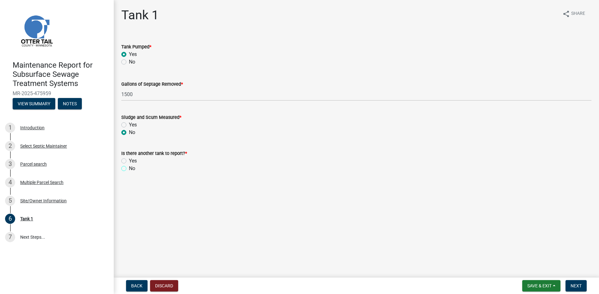
click at [129, 169] on input "No" at bounding box center [131, 167] width 4 height 4
radio input "true"
click at [571, 288] on span "Next" at bounding box center [575, 285] width 11 height 5
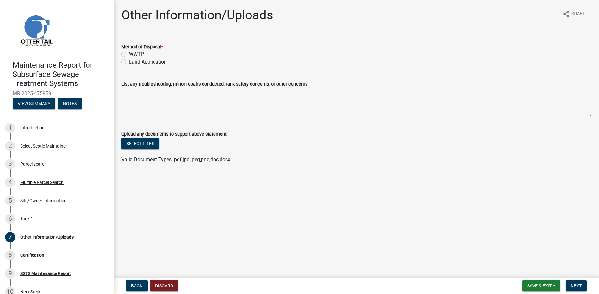
click at [158, 63] on label "Land Application" at bounding box center [148, 62] width 38 height 8
click at [133, 62] on input "Land Application" at bounding box center [131, 60] width 4 height 4
radio input "true"
click at [567, 285] on button "Next" at bounding box center [575, 285] width 21 height 11
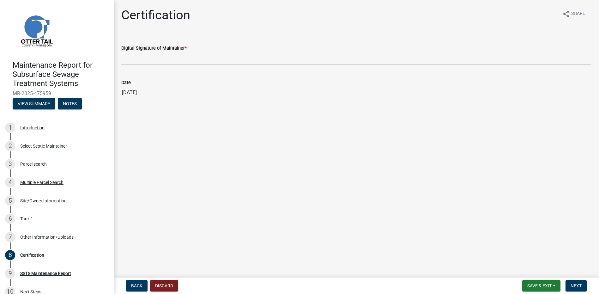
click at [132, 66] on wm-data-entity-input "Digital Signature of Maintainer *" at bounding box center [356, 52] width 470 height 34
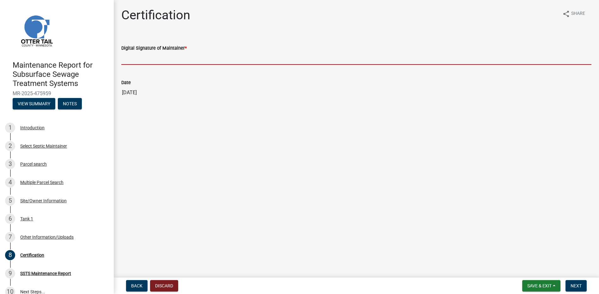
click at [145, 58] on input "Digital Signature of Maintainer *" at bounding box center [356, 58] width 470 height 13
type input "[PERSON_NAME]"
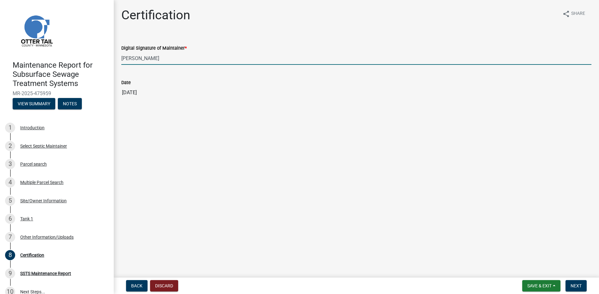
drag, startPoint x: 158, startPoint y: 58, endPoint x: 42, endPoint y: 58, distance: 115.9
click at [33, 54] on div "Maintenance Report for Subsurface Sewage Treatment Systems MR-2025-475959 View …" at bounding box center [299, 147] width 599 height 294
type input "[PERSON_NAME]"
click at [569, 284] on button "Next" at bounding box center [575, 285] width 21 height 11
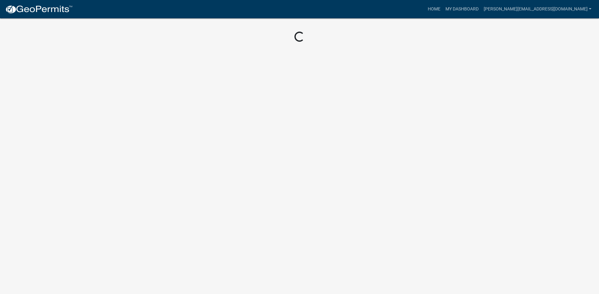
click at [29, 8] on img at bounding box center [39, 9] width 68 height 9
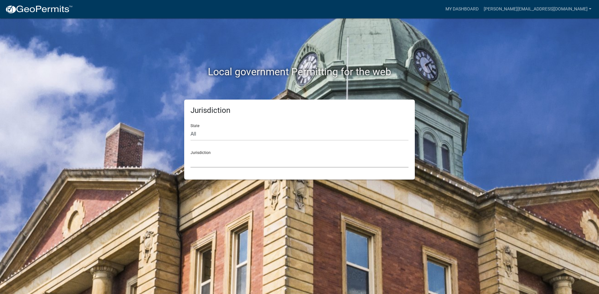
click at [205, 165] on select "[GEOGRAPHIC_DATA], [US_STATE] [GEOGRAPHIC_DATA], [US_STATE][PERSON_NAME][GEOGRA…" at bounding box center [299, 160] width 218 height 13
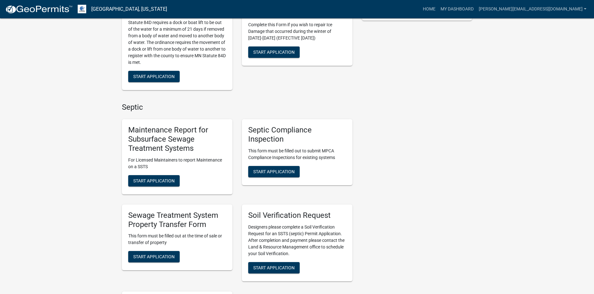
scroll to position [189, 0]
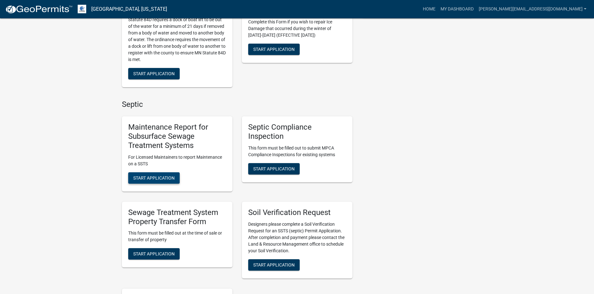
click at [165, 174] on button "Start Application" at bounding box center [153, 177] width 51 height 11
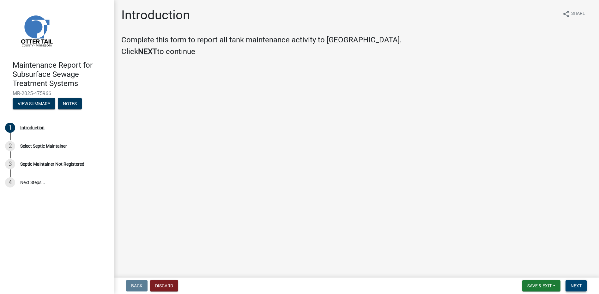
click at [567, 282] on button "Next" at bounding box center [575, 285] width 21 height 11
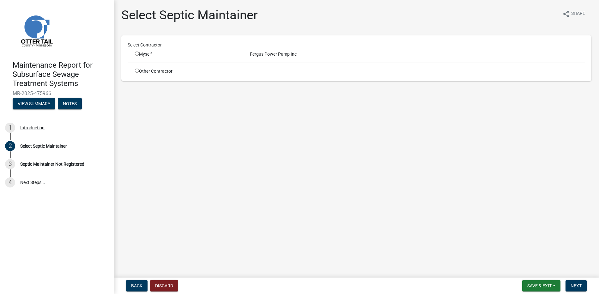
click at [137, 54] on input "radio" at bounding box center [137, 53] width 4 height 4
radio input "true"
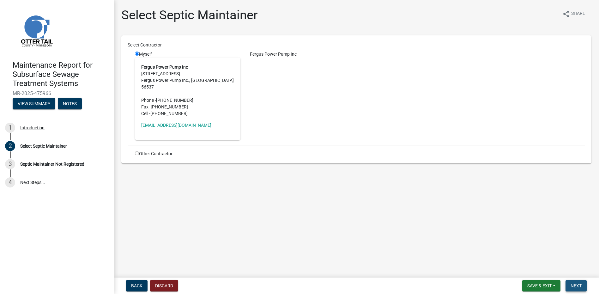
click at [576, 285] on span "Next" at bounding box center [575, 285] width 11 height 5
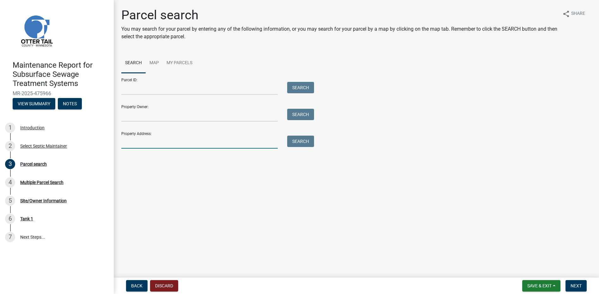
click at [164, 143] on input "Property Address:" at bounding box center [199, 141] width 156 height 13
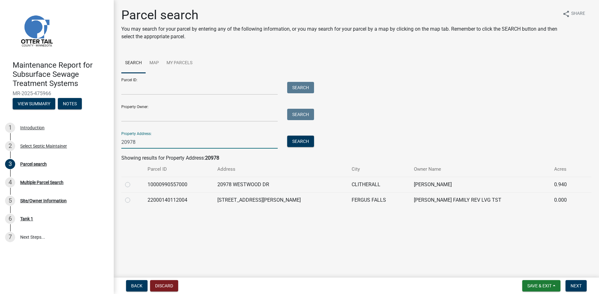
type input "20978"
click at [133, 196] on label at bounding box center [133, 196] width 0 height 0
click at [133, 200] on input "radio" at bounding box center [135, 198] width 4 height 4
radio input "true"
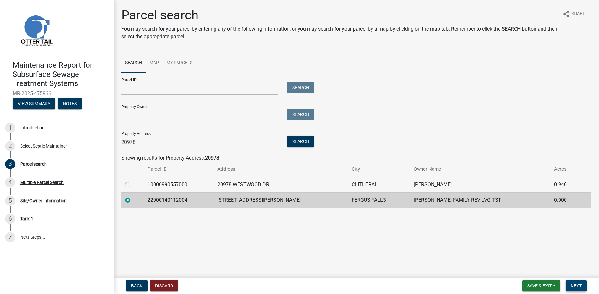
click at [570, 284] on button "Next" at bounding box center [575, 285] width 21 height 11
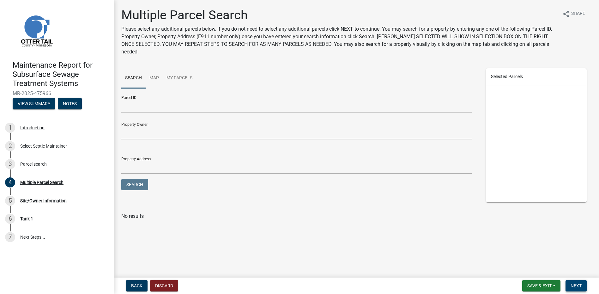
click at [570, 282] on button "Next" at bounding box center [575, 285] width 21 height 11
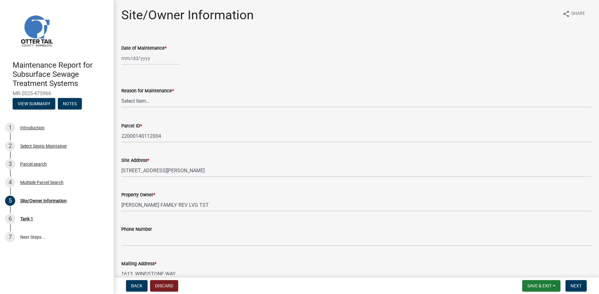
click at [127, 57] on div at bounding box center [150, 58] width 58 height 13
select select "9"
select select "2025"
click at [125, 69] on button "Previous month" at bounding box center [128, 72] width 8 height 10
select select "8"
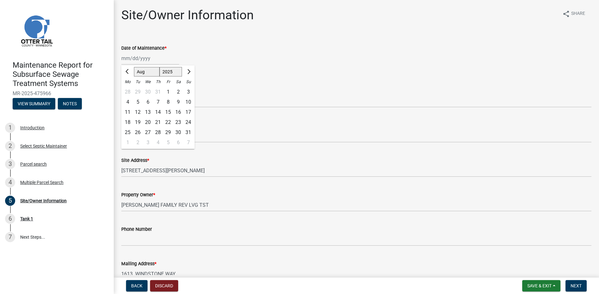
click at [129, 134] on div "25" at bounding box center [128, 132] width 10 height 10
type input "[DATE]"
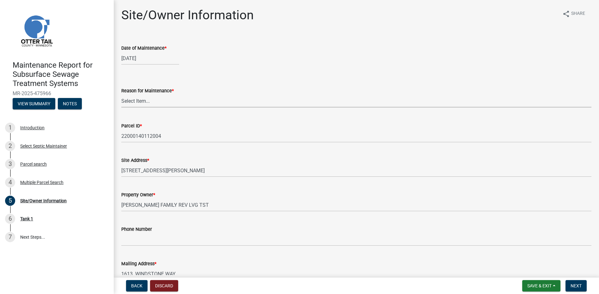
click at [135, 103] on select "Select Item... Called Routine Other" at bounding box center [356, 100] width 470 height 13
click at [121, 94] on select "Select Item... Called Routine Other" at bounding box center [356, 100] width 470 height 13
select select "78493fc6-8c9b-4d4c-b322-7064476e595b"
click at [574, 283] on span "Next" at bounding box center [575, 285] width 11 height 5
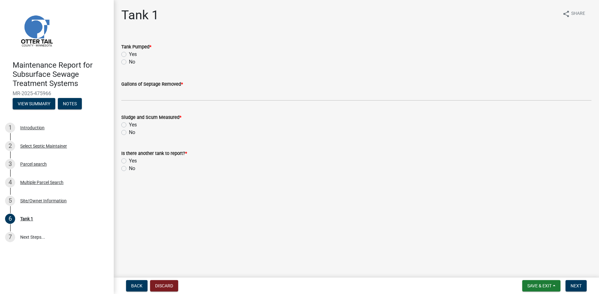
click at [132, 56] on label "Yes" at bounding box center [133, 55] width 8 height 8
click at [132, 55] on input "Yes" at bounding box center [131, 53] width 4 height 4
radio input "true"
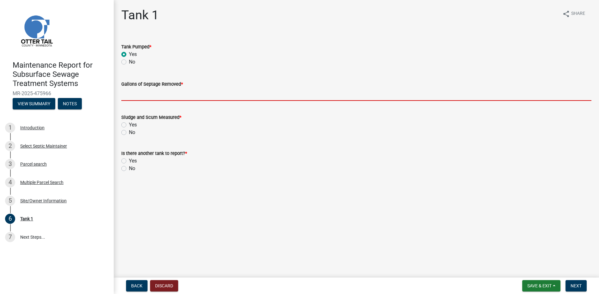
click at [132, 100] on input "Gallons of Septage Removed *" at bounding box center [356, 94] width 470 height 13
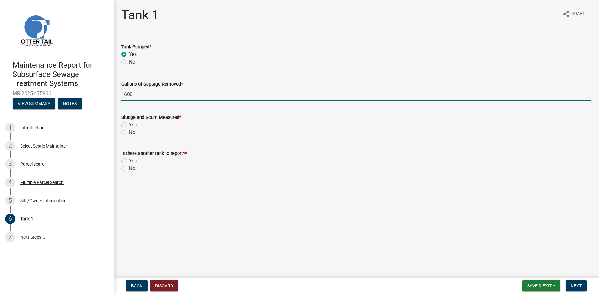
type input "1600"
click at [129, 130] on label "No" at bounding box center [132, 133] width 6 height 8
click at [129, 130] on input "No" at bounding box center [131, 131] width 4 height 4
radio input "true"
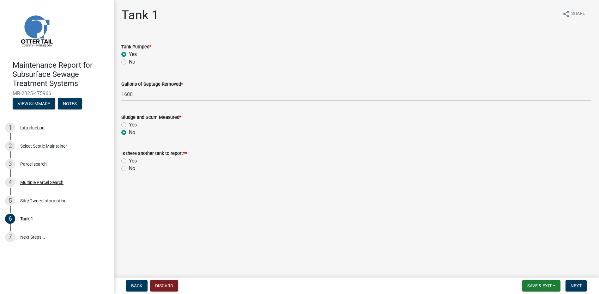
click at [127, 170] on div "No" at bounding box center [356, 169] width 470 height 8
click at [129, 169] on label "No" at bounding box center [132, 169] width 6 height 8
click at [129, 169] on input "No" at bounding box center [131, 167] width 4 height 4
radio input "true"
click at [571, 282] on button "Next" at bounding box center [575, 285] width 21 height 11
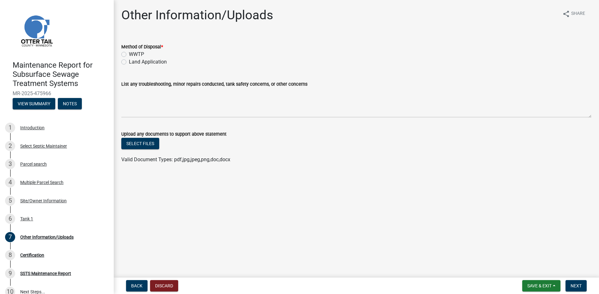
click at [146, 63] on label "Land Application" at bounding box center [148, 62] width 38 height 8
click at [133, 62] on input "Land Application" at bounding box center [131, 60] width 4 height 4
radio input "true"
click at [572, 286] on span "Next" at bounding box center [575, 285] width 11 height 5
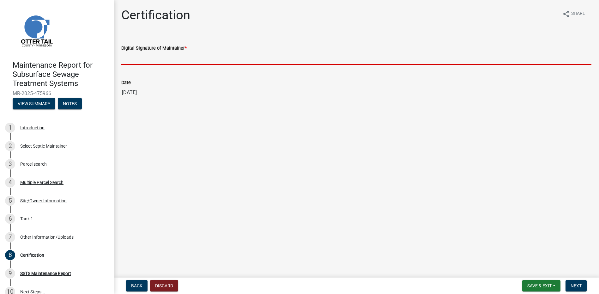
click at [175, 55] on input "Digital Signature of Maintainer *" at bounding box center [356, 58] width 470 height 13
type input "[PERSON_NAME]"
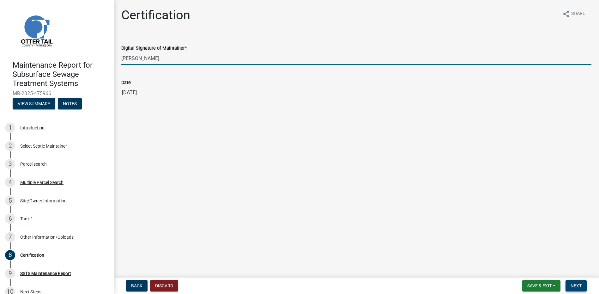
click at [575, 285] on span "Next" at bounding box center [575, 285] width 11 height 5
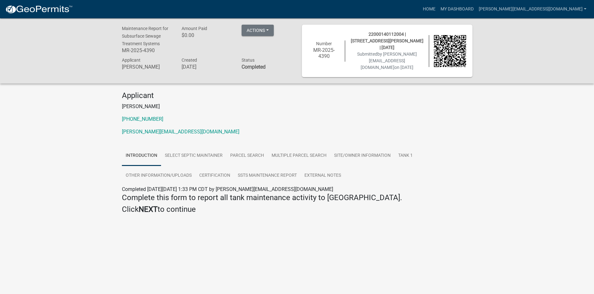
click at [40, 12] on img at bounding box center [39, 9] width 68 height 9
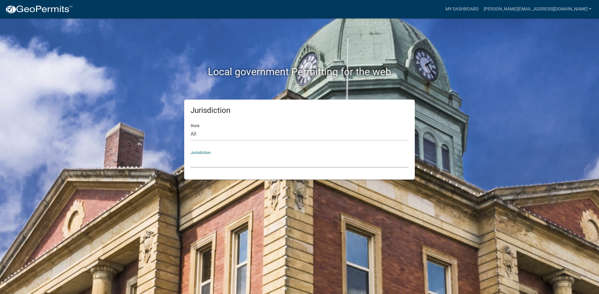
click at [212, 161] on select "[GEOGRAPHIC_DATA], [US_STATE] [GEOGRAPHIC_DATA], [US_STATE][PERSON_NAME][GEOGRA…" at bounding box center [299, 160] width 218 height 13
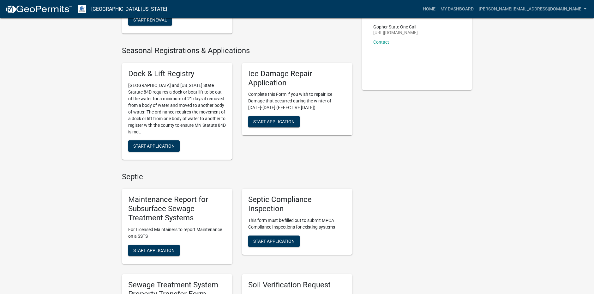
scroll to position [126, 0]
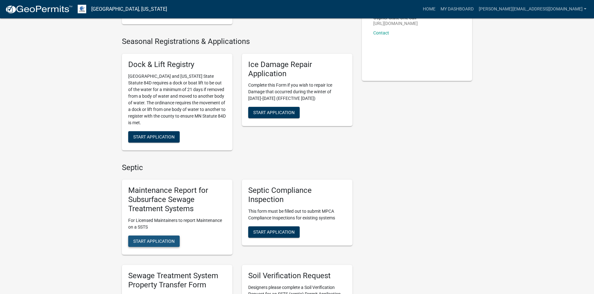
click at [178, 241] on button "Start Application" at bounding box center [153, 240] width 51 height 11
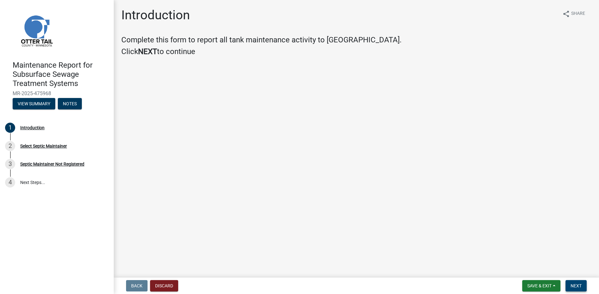
click at [567, 283] on button "Next" at bounding box center [575, 285] width 21 height 11
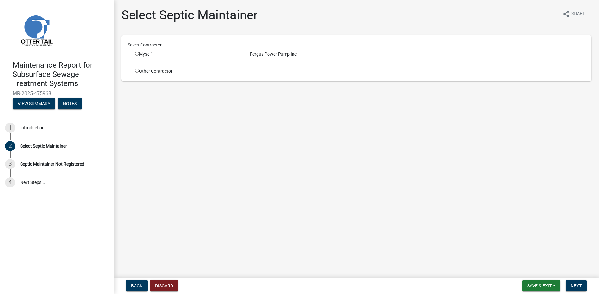
drag, startPoint x: 137, startPoint y: 52, endPoint x: 139, endPoint y: 55, distance: 4.0
click at [137, 52] on input "radio" at bounding box center [137, 53] width 4 height 4
radio input "true"
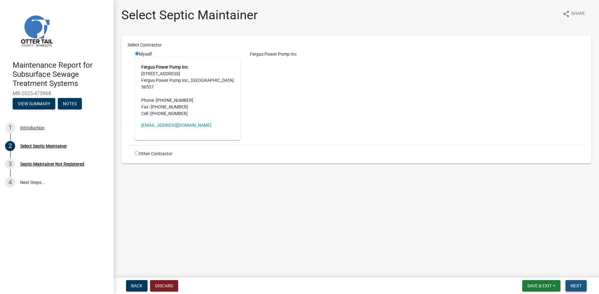
click at [568, 283] on button "Next" at bounding box center [575, 285] width 21 height 11
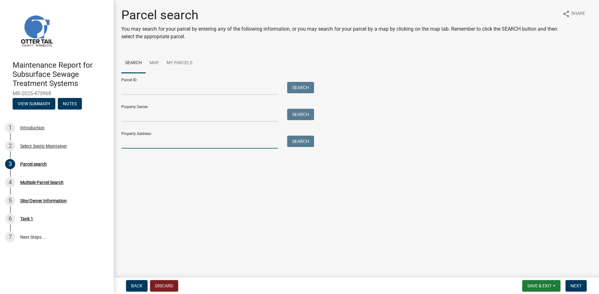
click at [144, 143] on input "Property Address:" at bounding box center [199, 141] width 156 height 13
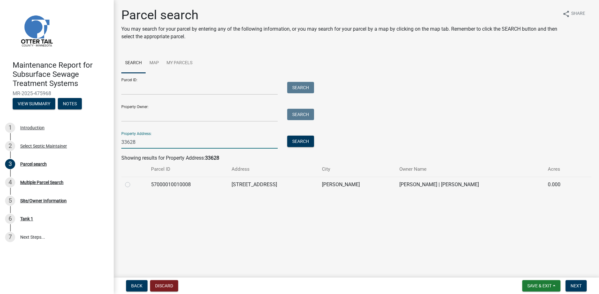
type input "33628"
click at [133, 181] on label at bounding box center [133, 181] width 0 height 0
click at [133, 185] on input "radio" at bounding box center [135, 183] width 4 height 4
radio input "true"
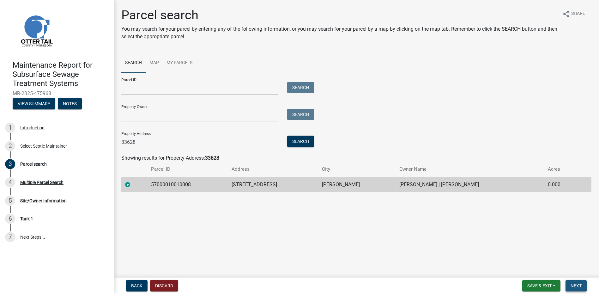
click at [585, 288] on button "Next" at bounding box center [575, 285] width 21 height 11
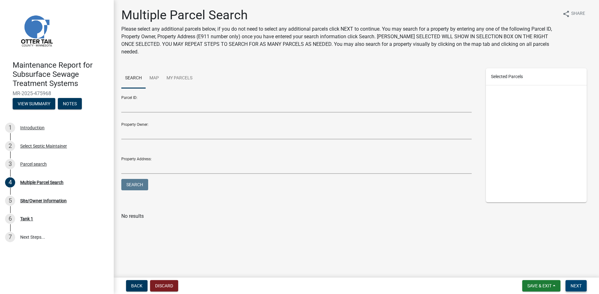
click at [577, 280] on button "Next" at bounding box center [575, 285] width 21 height 11
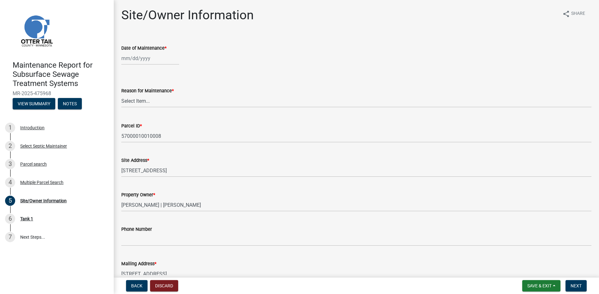
select select "9"
select select "2025"
click at [143, 59] on div "[PERSON_NAME] Feb Mar Apr [PERSON_NAME][DATE] Oct Nov [DATE] 1526 1527 1528 152…" at bounding box center [150, 58] width 58 height 13
click at [127, 69] on button "Previous month" at bounding box center [128, 72] width 8 height 10
select select "8"
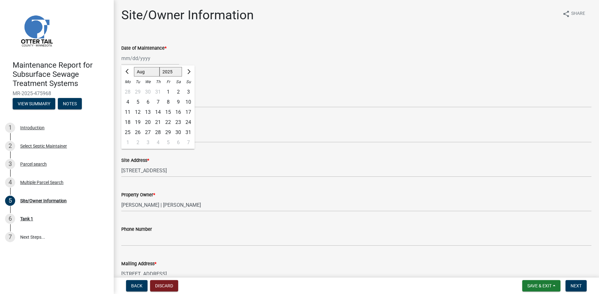
click at [129, 134] on div "25" at bounding box center [128, 132] width 10 height 10
type input "[DATE]"
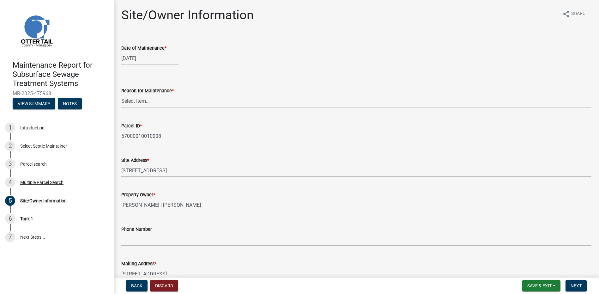
click at [134, 100] on select "Select Item... Called Routine Other" at bounding box center [356, 100] width 470 height 13
click at [121, 94] on select "Select Item... Called Routine Other" at bounding box center [356, 100] width 470 height 13
select select "78493fc6-8c9b-4d4c-b322-7064476e595b"
click at [575, 284] on span "Next" at bounding box center [575, 285] width 11 height 5
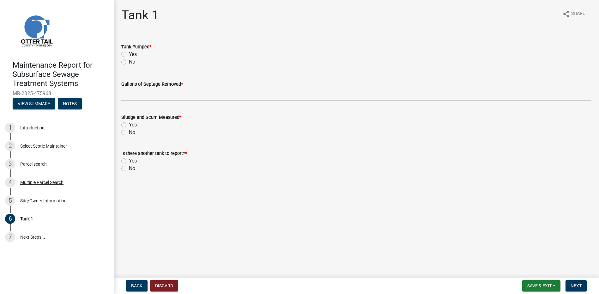
click at [131, 56] on label "Yes" at bounding box center [133, 55] width 8 height 8
click at [131, 55] on input "Yes" at bounding box center [131, 53] width 4 height 4
radio input "true"
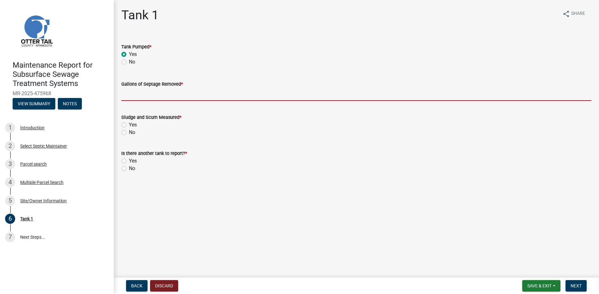
click at [136, 89] on input "Gallons of Septage Removed *" at bounding box center [356, 94] width 470 height 13
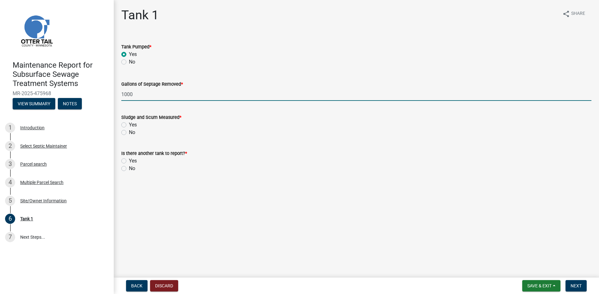
type input "1000"
click at [130, 131] on label "No" at bounding box center [132, 133] width 6 height 8
click at [130, 131] on input "No" at bounding box center [131, 131] width 4 height 4
radio input "true"
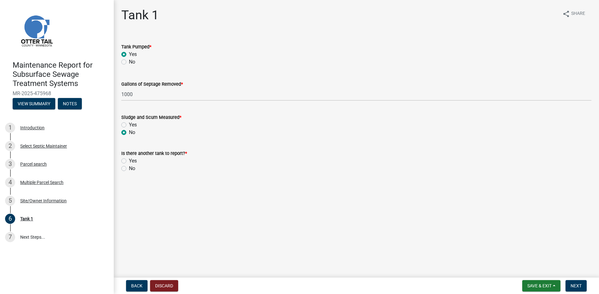
click at [131, 171] on label "No" at bounding box center [132, 169] width 6 height 8
click at [131, 169] on input "No" at bounding box center [131, 167] width 4 height 4
radio input "true"
drag, startPoint x: 591, startPoint y: 283, endPoint x: 584, endPoint y: 284, distance: 7.3
click at [587, 283] on div "Back Discard Save & Exit Save Save & Exit Next" at bounding box center [356, 285] width 475 height 11
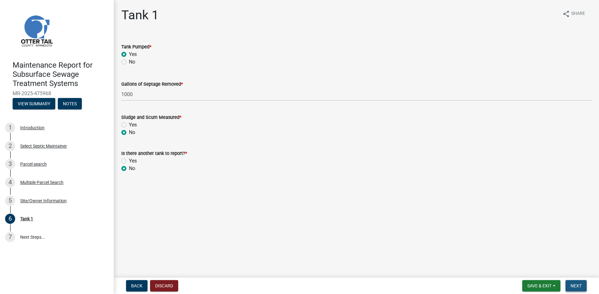
click at [584, 284] on button "Next" at bounding box center [575, 285] width 21 height 11
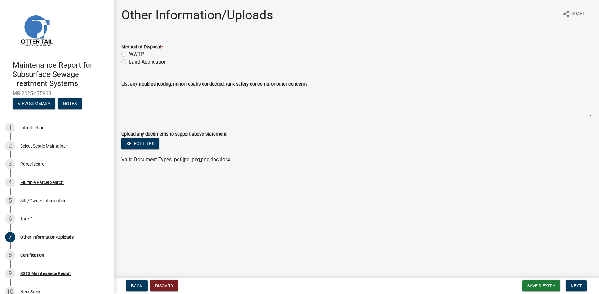
click at [147, 59] on label "Land Application" at bounding box center [148, 62] width 38 height 8
click at [133, 59] on input "Land Application" at bounding box center [131, 60] width 4 height 4
radio input "true"
click at [574, 280] on button "Next" at bounding box center [575, 285] width 21 height 11
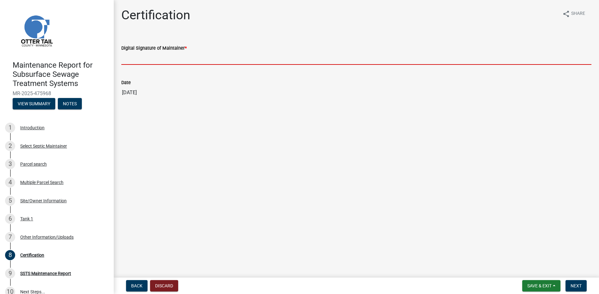
click at [155, 57] on input "Digital Signature of Maintainer *" at bounding box center [356, 58] width 470 height 13
type input "[PERSON_NAME]"
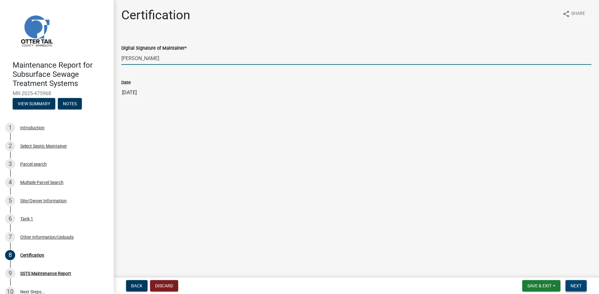
click at [566, 282] on button "Next" at bounding box center [575, 285] width 21 height 11
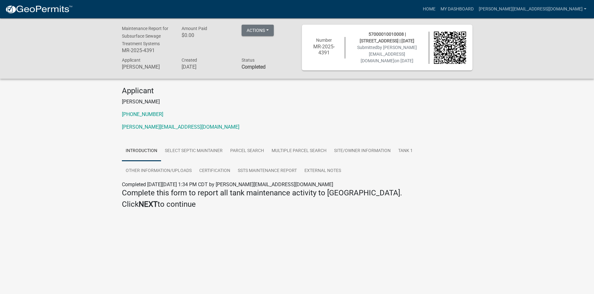
click at [52, 13] on img at bounding box center [39, 9] width 68 height 9
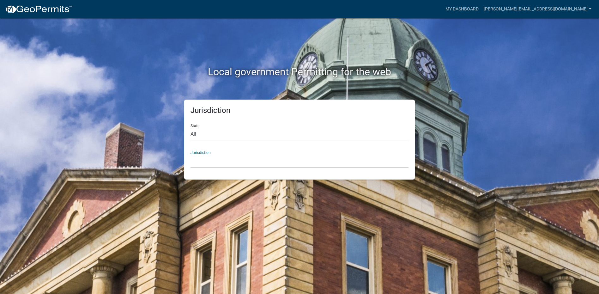
click at [204, 159] on select "[GEOGRAPHIC_DATA], [US_STATE] [GEOGRAPHIC_DATA], [US_STATE][PERSON_NAME][GEOGRA…" at bounding box center [299, 160] width 218 height 13
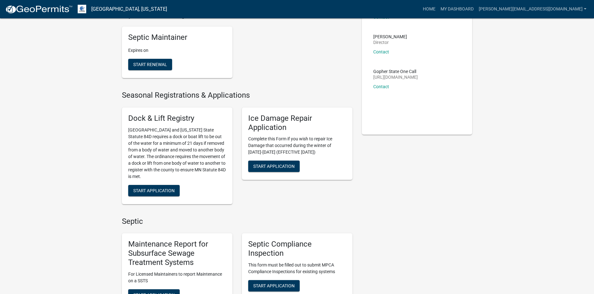
scroll to position [95, 0]
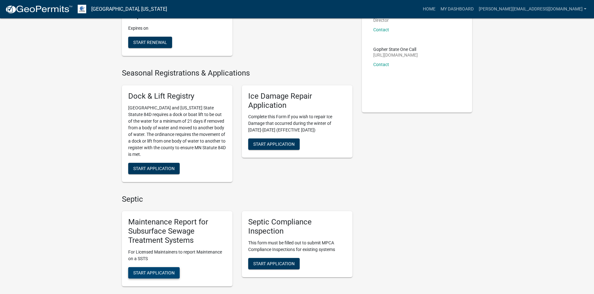
click at [173, 274] on span "Start Application" at bounding box center [153, 272] width 41 height 5
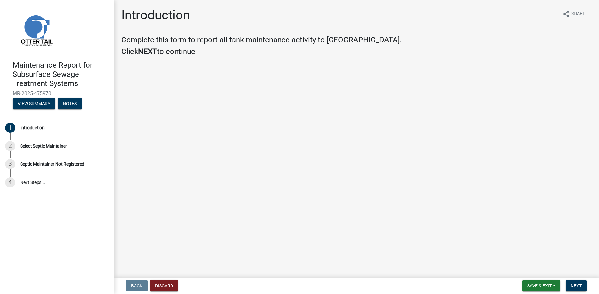
click at [569, 278] on nav "Back Discard Save & Exit Save Save & Exit Next" at bounding box center [356, 285] width 485 height 16
click at [573, 283] on span "Next" at bounding box center [575, 285] width 11 height 5
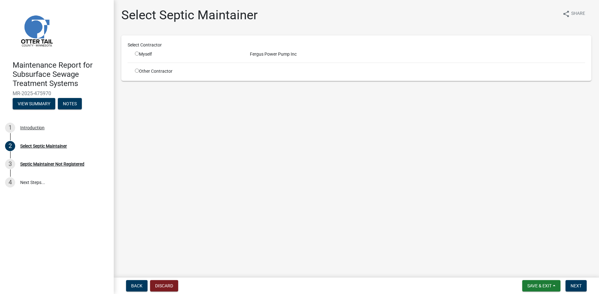
click at [137, 53] on input "radio" at bounding box center [137, 53] width 4 height 4
radio input "true"
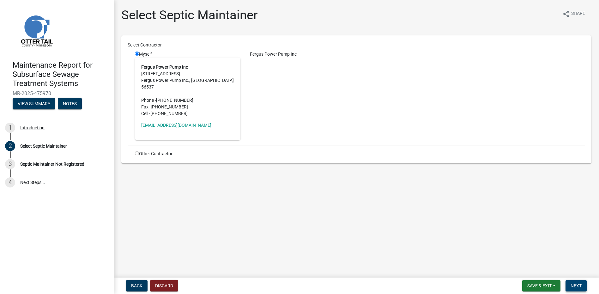
click at [568, 282] on button "Next" at bounding box center [575, 285] width 21 height 11
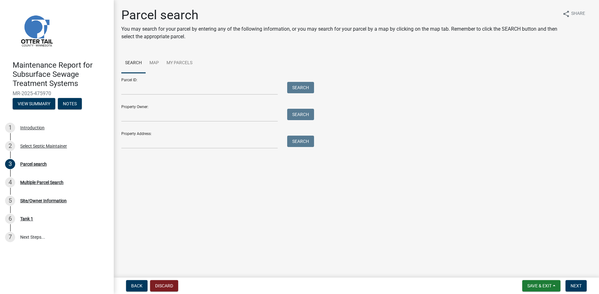
click at [133, 135] on div "Property Address: Search" at bounding box center [215, 138] width 189 height 22
click at [139, 146] on input "Property Address:" at bounding box center [199, 141] width 156 height 13
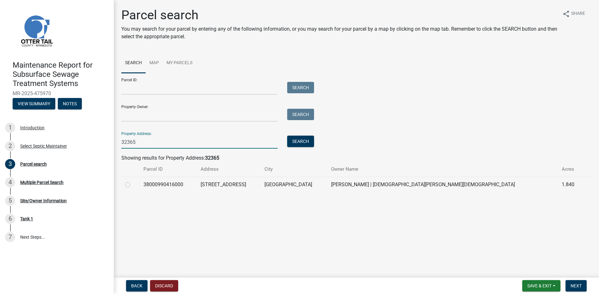
type input "32365"
click at [128, 187] on div at bounding box center [130, 185] width 11 height 8
click at [133, 181] on label at bounding box center [133, 181] width 0 height 0
click at [133, 184] on input "radio" at bounding box center [135, 183] width 4 height 4
radio input "true"
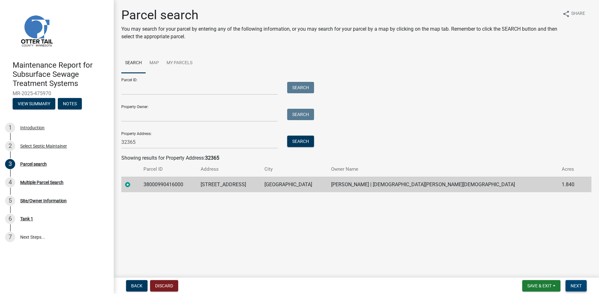
click at [571, 283] on span "Next" at bounding box center [575, 285] width 11 height 5
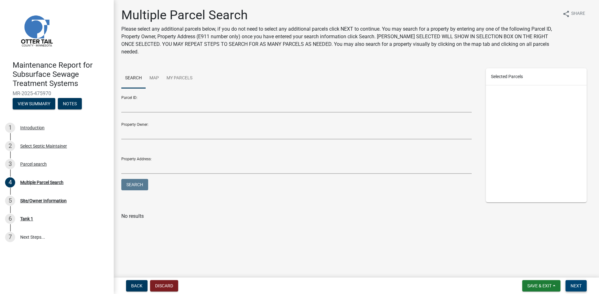
click at [578, 285] on span "Next" at bounding box center [575, 285] width 11 height 5
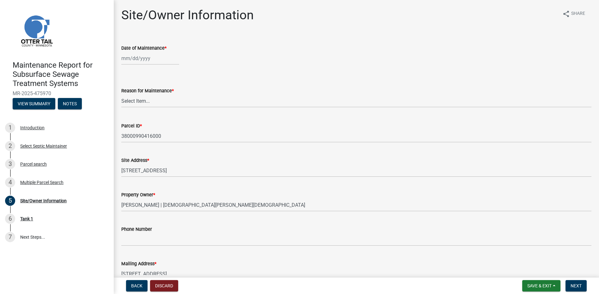
click at [134, 57] on div at bounding box center [150, 58] width 58 height 13
select select "9"
select select "2025"
click at [123, 69] on div at bounding box center [127, 72] width 13 height 10
click at [126, 73] on button "Previous month" at bounding box center [128, 72] width 8 height 10
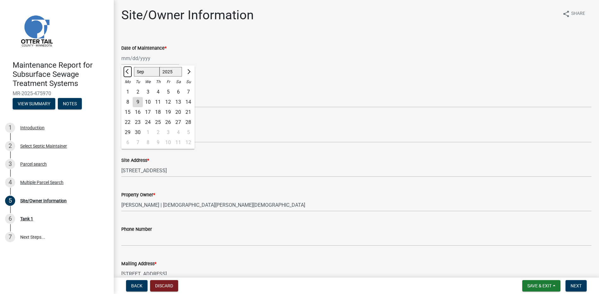
select select "8"
click at [169, 112] on div "15" at bounding box center [168, 112] width 10 height 10
type input "[DATE]"
click at [145, 103] on select "Select Item... Called Routine Other" at bounding box center [356, 100] width 470 height 13
click at [121, 94] on select "Select Item... Called Routine Other" at bounding box center [356, 100] width 470 height 13
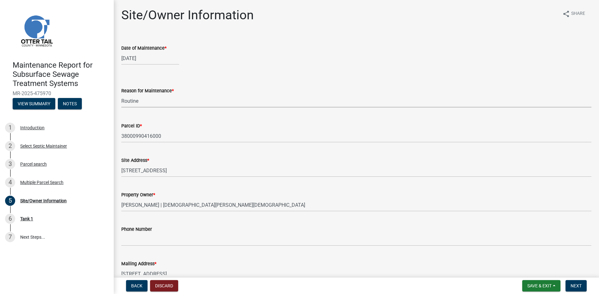
select select "78493fc6-8c9b-4d4c-b322-7064476e595b"
click at [568, 279] on nav "Back Discard Save & Exit Save Save & Exit Next" at bounding box center [356, 285] width 485 height 16
click at [571, 280] on button "Next" at bounding box center [575, 285] width 21 height 11
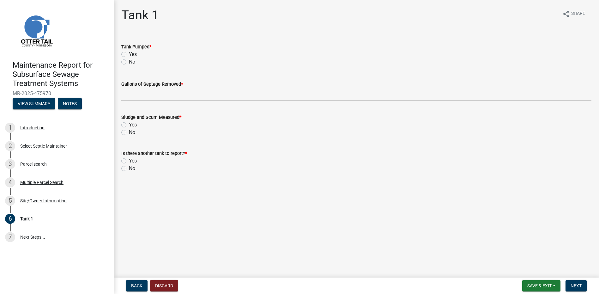
click at [136, 54] on label "Yes" at bounding box center [133, 55] width 8 height 8
click at [133, 54] on input "Yes" at bounding box center [131, 53] width 4 height 4
radio input "true"
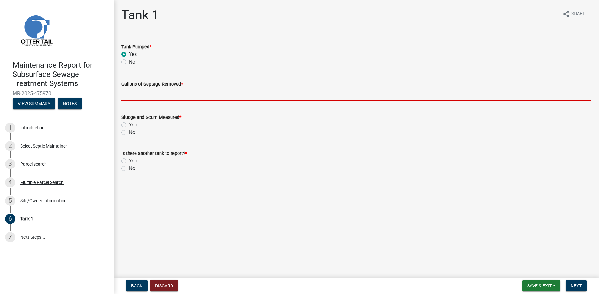
click at [140, 99] on input "Gallons of Septage Removed *" at bounding box center [356, 94] width 470 height 13
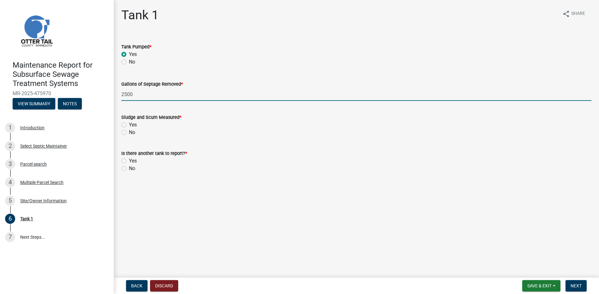
type input "2500"
click at [131, 135] on label "No" at bounding box center [132, 133] width 6 height 8
click at [131, 133] on input "No" at bounding box center [131, 131] width 4 height 4
radio input "true"
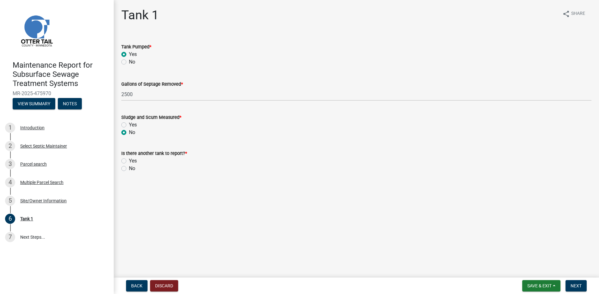
click at [133, 169] on label "No" at bounding box center [132, 169] width 6 height 8
click at [133, 169] on input "No" at bounding box center [131, 167] width 4 height 4
radio input "true"
click at [572, 285] on span "Next" at bounding box center [575, 285] width 11 height 5
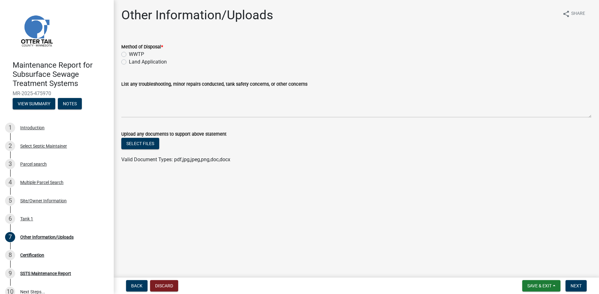
click at [157, 61] on label "Land Application" at bounding box center [148, 62] width 38 height 8
click at [133, 61] on input "Land Application" at bounding box center [131, 60] width 4 height 4
radio input "true"
click at [577, 281] on button "Next" at bounding box center [575, 285] width 21 height 11
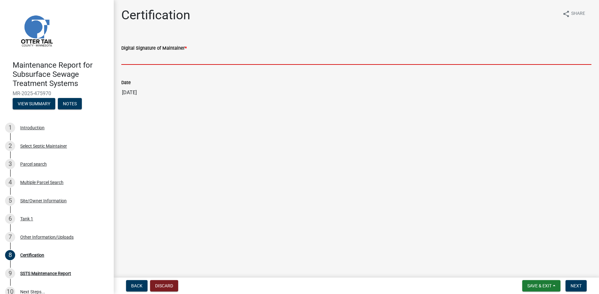
click at [158, 58] on input "Digital Signature of Maintainer *" at bounding box center [356, 58] width 470 height 13
type input "[PERSON_NAME]"
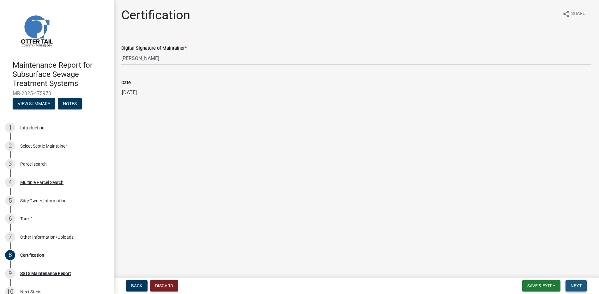
click at [577, 284] on span "Next" at bounding box center [575, 285] width 11 height 5
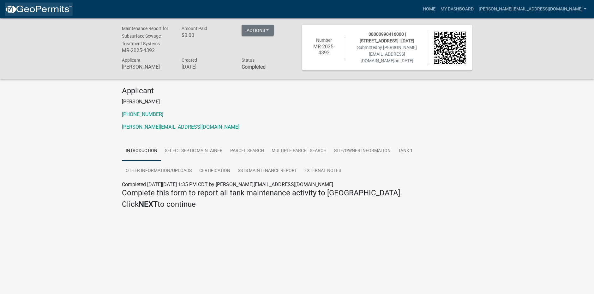
click at [28, 11] on img at bounding box center [39, 9] width 68 height 9
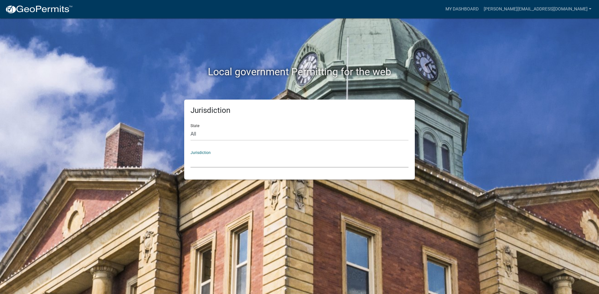
click at [209, 165] on select "[GEOGRAPHIC_DATA], [US_STATE] [GEOGRAPHIC_DATA], [US_STATE][PERSON_NAME][GEOGRA…" at bounding box center [299, 160] width 218 height 13
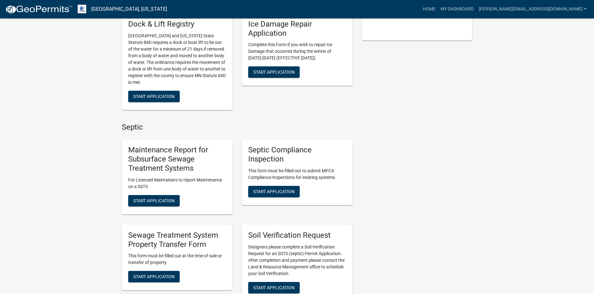
scroll to position [189, 0]
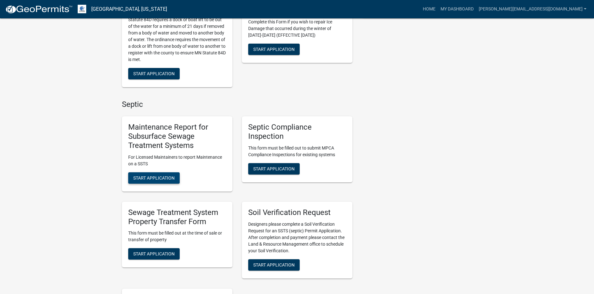
click at [162, 176] on span "Start Application" at bounding box center [153, 177] width 41 height 5
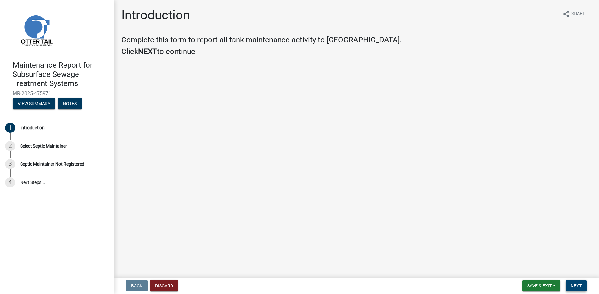
click at [573, 285] on span "Next" at bounding box center [575, 285] width 11 height 5
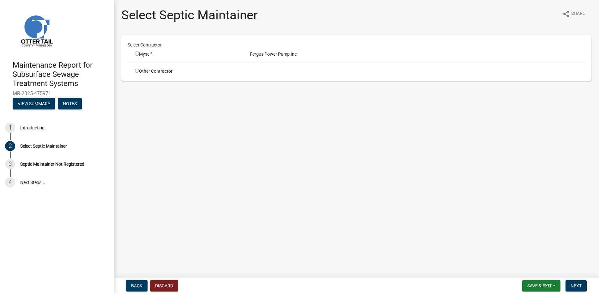
click at [136, 55] on input "radio" at bounding box center [137, 53] width 4 height 4
radio input "true"
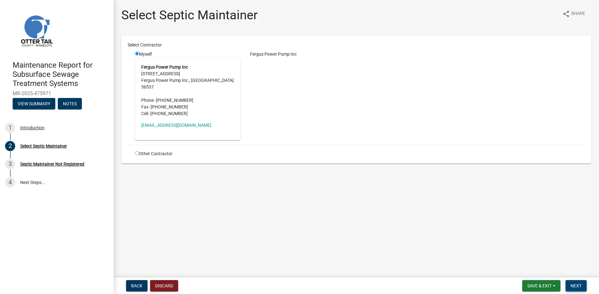
click at [576, 284] on span "Next" at bounding box center [575, 285] width 11 height 5
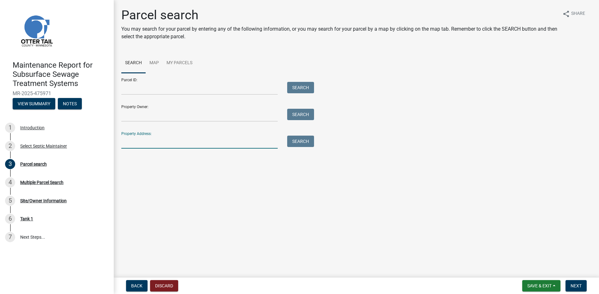
click at [146, 147] on input "Property Address:" at bounding box center [199, 141] width 156 height 13
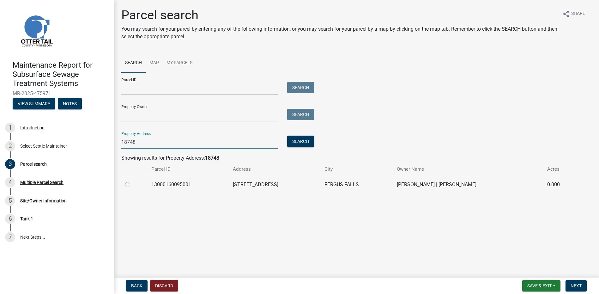
type input "18748"
click at [133, 181] on label at bounding box center [133, 181] width 0 height 0
click at [133, 185] on input "radio" at bounding box center [135, 183] width 4 height 4
radio input "true"
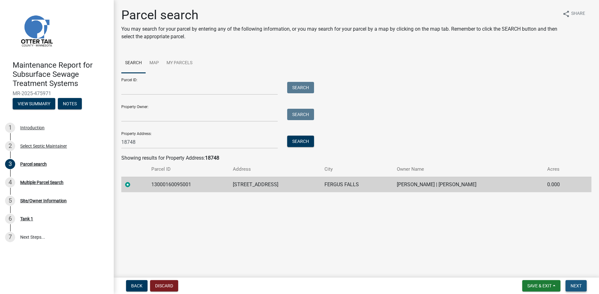
click at [574, 284] on span "Next" at bounding box center [575, 285] width 11 height 5
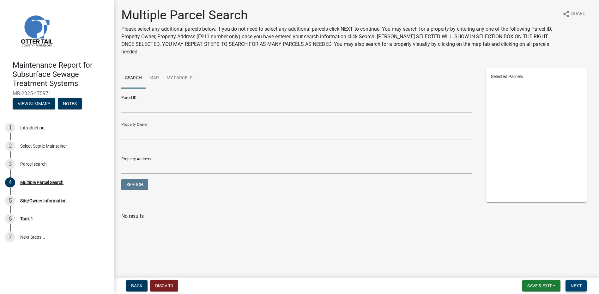
click at [571, 283] on span "Next" at bounding box center [575, 285] width 11 height 5
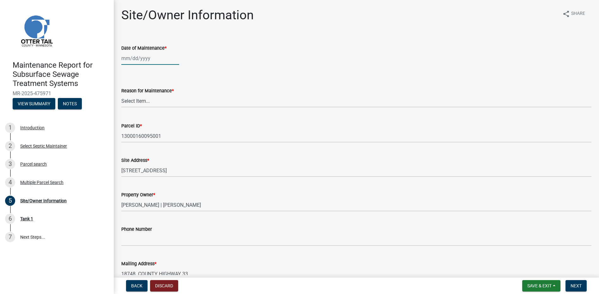
click at [132, 58] on div at bounding box center [150, 58] width 58 height 13
select select "9"
select select "2025"
click at [126, 69] on button "Previous month" at bounding box center [128, 72] width 8 height 10
select select "8"
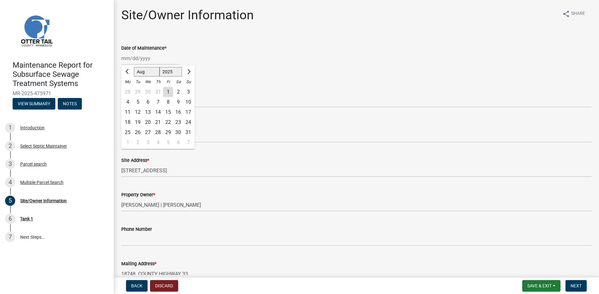
click at [170, 121] on div "22" at bounding box center [168, 122] width 10 height 10
type input "[DATE]"
click at [164, 99] on select "Select Item... Called Routine Other" at bounding box center [356, 100] width 470 height 13
click at [121, 94] on select "Select Item... Called Routine Other" at bounding box center [356, 100] width 470 height 13
select select "78493fc6-8c9b-4d4c-b322-7064476e595b"
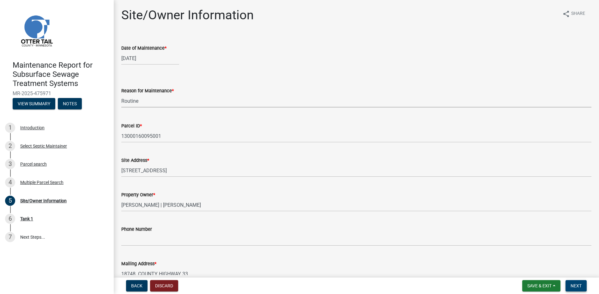
click at [573, 286] on span "Next" at bounding box center [575, 285] width 11 height 5
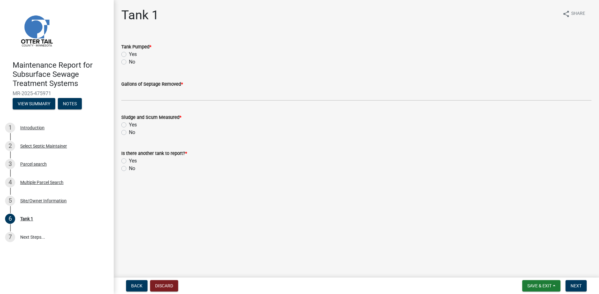
click at [129, 56] on label "Yes" at bounding box center [133, 55] width 8 height 8
click at [129, 55] on input "Yes" at bounding box center [131, 53] width 4 height 4
radio input "true"
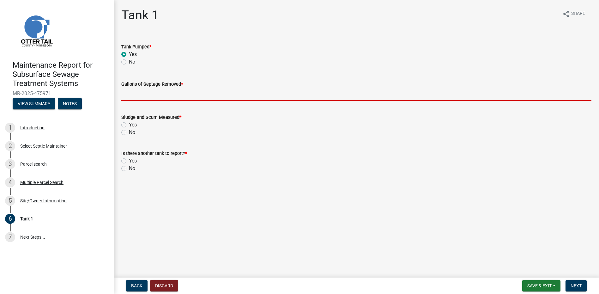
click at [138, 92] on input "Gallons of Septage Removed *" at bounding box center [356, 94] width 470 height 13
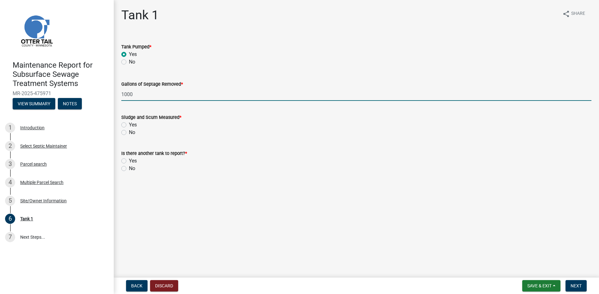
type input "1000"
click at [133, 133] on label "No" at bounding box center [132, 133] width 6 height 8
click at [133, 133] on input "No" at bounding box center [131, 131] width 4 height 4
radio input "true"
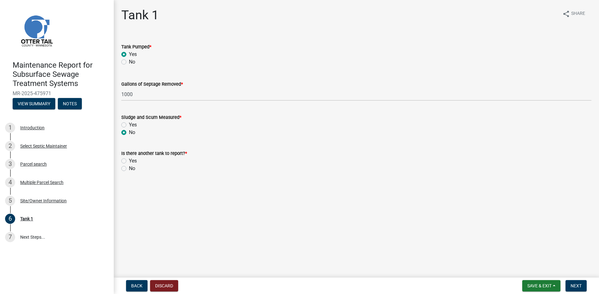
click at [131, 167] on label "No" at bounding box center [132, 169] width 6 height 8
click at [131, 167] on input "No" at bounding box center [131, 167] width 4 height 4
radio input "true"
click at [588, 285] on form "Save & Exit Save Save & Exit Next" at bounding box center [553, 285] width 69 height 11
click at [566, 287] on button "Next" at bounding box center [575, 285] width 21 height 11
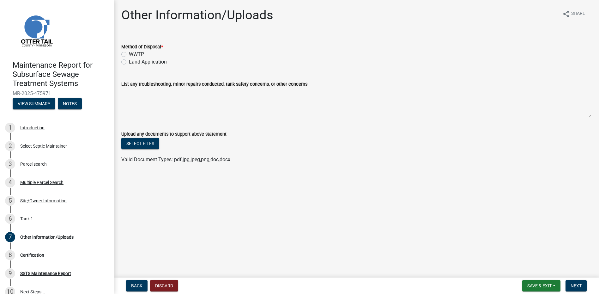
drag, startPoint x: 147, startPoint y: 57, endPoint x: 149, endPoint y: 60, distance: 4.1
click at [148, 57] on div "WWTP" at bounding box center [356, 55] width 470 height 8
click at [149, 61] on label "Land Application" at bounding box center [148, 62] width 38 height 8
click at [133, 61] on input "Land Application" at bounding box center [131, 60] width 4 height 4
radio input "true"
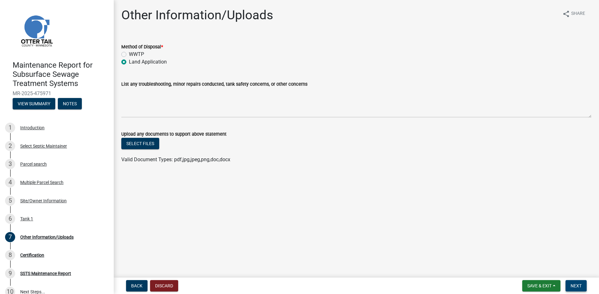
click at [581, 282] on button "Next" at bounding box center [575, 285] width 21 height 11
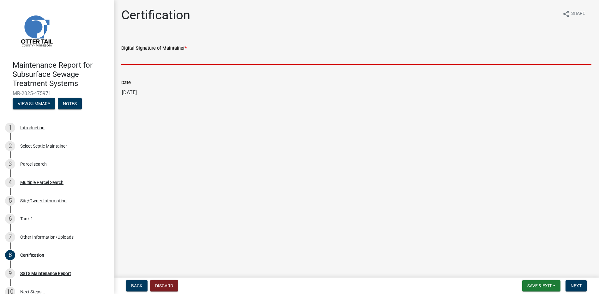
click at [163, 60] on input "Digital Signature of Maintainer *" at bounding box center [356, 58] width 470 height 13
type input "[PERSON_NAME]"
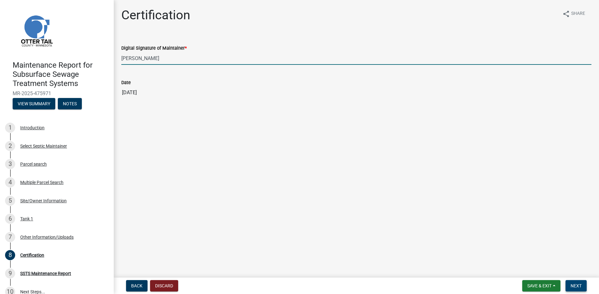
click at [568, 286] on button "Next" at bounding box center [575, 285] width 21 height 11
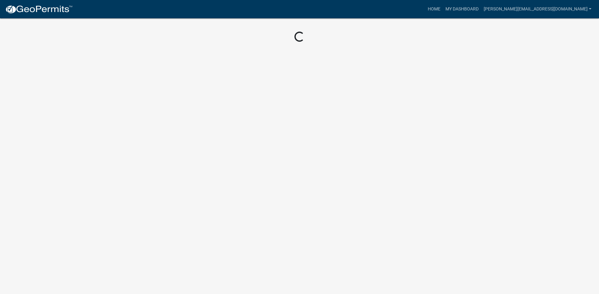
click at [34, 8] on img at bounding box center [39, 9] width 68 height 9
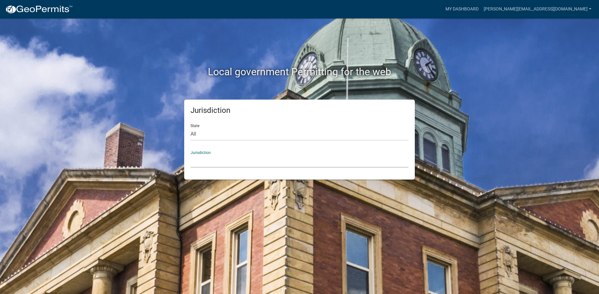
click at [248, 161] on select "[GEOGRAPHIC_DATA], [US_STATE] [GEOGRAPHIC_DATA], [US_STATE][PERSON_NAME][GEOGRA…" at bounding box center [299, 160] width 218 height 13
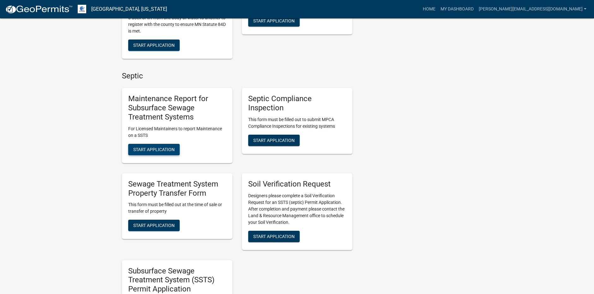
scroll to position [221, 0]
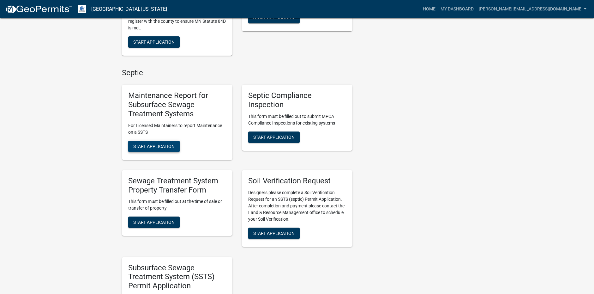
click at [146, 147] on span "Start Application" at bounding box center [153, 145] width 41 height 5
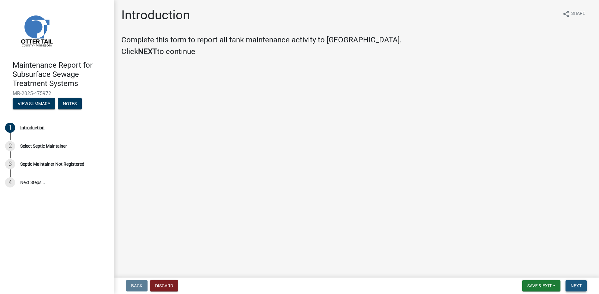
click at [573, 281] on button "Next" at bounding box center [575, 285] width 21 height 11
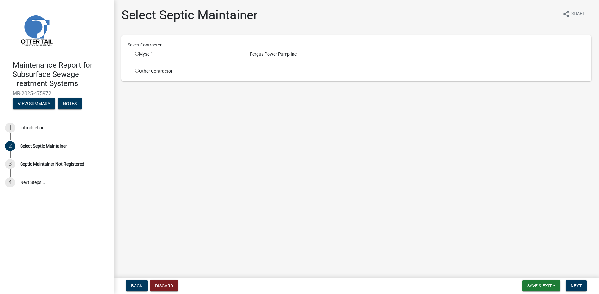
click at [137, 52] on input "radio" at bounding box center [137, 53] width 4 height 4
radio input "true"
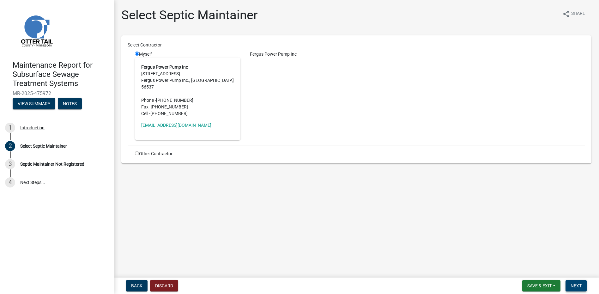
click at [568, 281] on button "Next" at bounding box center [575, 285] width 21 height 11
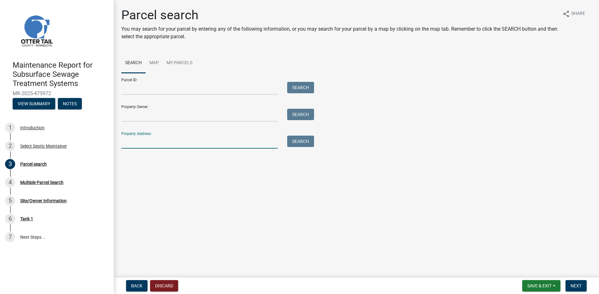
click at [127, 141] on input "Property Address:" at bounding box center [199, 141] width 156 height 13
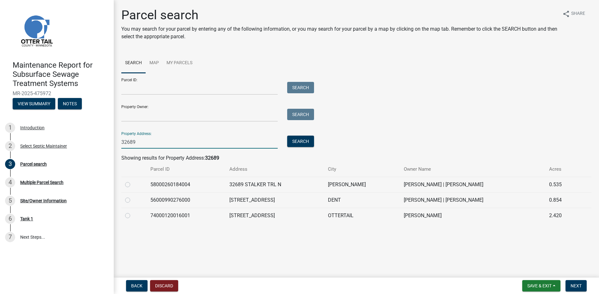
type input "32689"
click at [125, 185] on td at bounding box center [133, 184] width 25 height 15
click at [125, 184] on td at bounding box center [133, 184] width 25 height 15
click at [133, 181] on label at bounding box center [133, 181] width 0 height 0
click at [133, 184] on input "radio" at bounding box center [135, 183] width 4 height 4
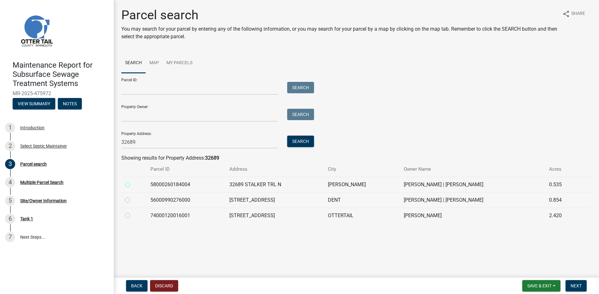
radio input "true"
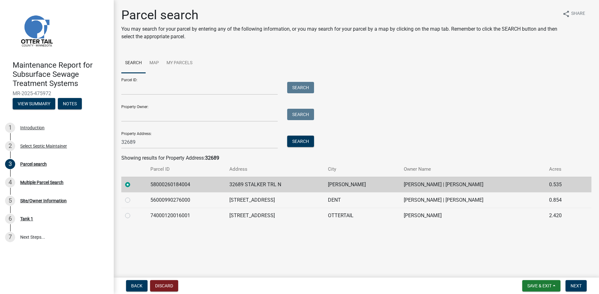
click at [572, 279] on nav "Back Discard Save & Exit Save Save & Exit Next" at bounding box center [356, 285] width 485 height 16
click at [572, 287] on span "Next" at bounding box center [575, 285] width 11 height 5
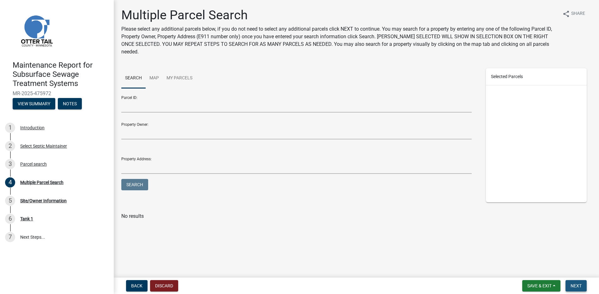
click at [572, 286] on span "Next" at bounding box center [575, 285] width 11 height 5
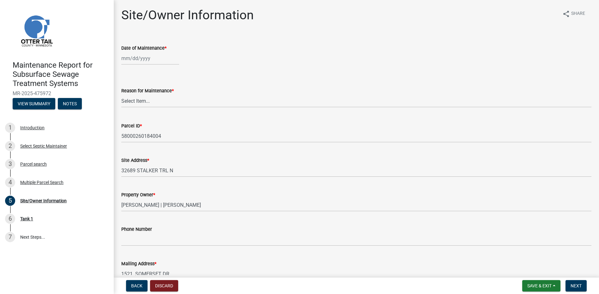
select select "9"
select select "2025"
click at [146, 60] on div "[PERSON_NAME] Feb Mar Apr [PERSON_NAME][DATE] Oct Nov [DATE] 1526 1527 1528 152…" at bounding box center [150, 58] width 58 height 13
click at [132, 72] on div at bounding box center [127, 72] width 13 height 10
click at [127, 72] on span "Previous month" at bounding box center [127, 71] width 5 height 5
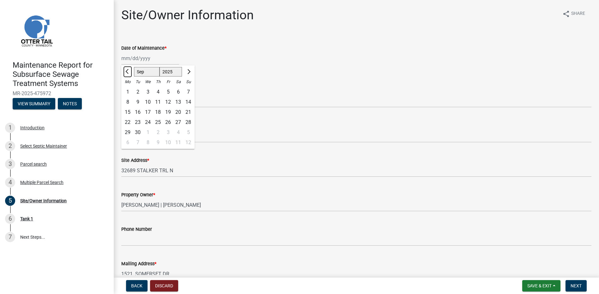
select select "8"
click at [172, 128] on div "29" at bounding box center [168, 132] width 10 height 10
type input "[DATE]"
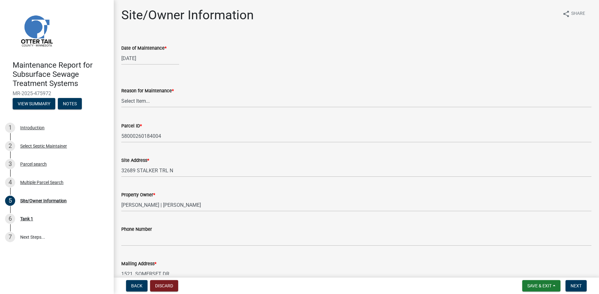
select select "8"
select select "2025"
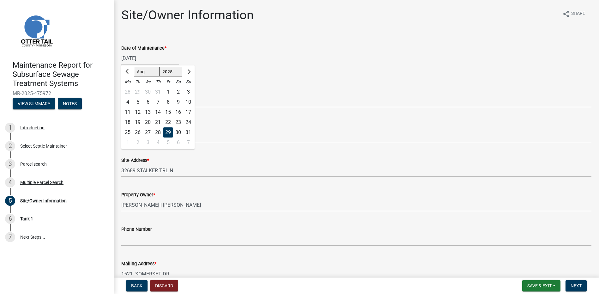
click at [143, 55] on div "[DATE] [PERSON_NAME] Apr May Jun [DATE] Aug Sep Oct Nov [DATE] 1526 1527 1528 1…" at bounding box center [150, 58] width 58 height 13
click at [170, 120] on div "22" at bounding box center [168, 122] width 10 height 10
type input "[DATE]"
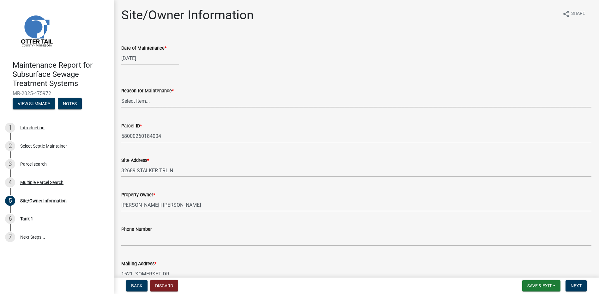
click at [158, 103] on select "Select Item... Called Routine Other" at bounding box center [356, 100] width 470 height 13
click at [121, 94] on select "Select Item... Called Routine Other" at bounding box center [356, 100] width 470 height 13
select select "78493fc6-8c9b-4d4c-b322-7064476e595b"
click at [576, 289] on button "Next" at bounding box center [575, 285] width 21 height 11
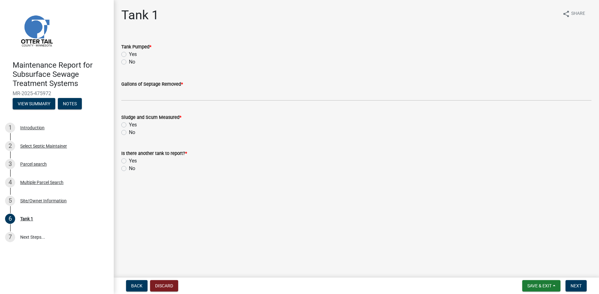
click at [129, 56] on label "Yes" at bounding box center [133, 55] width 8 height 8
click at [129, 55] on input "Yes" at bounding box center [131, 53] width 4 height 4
radio input "true"
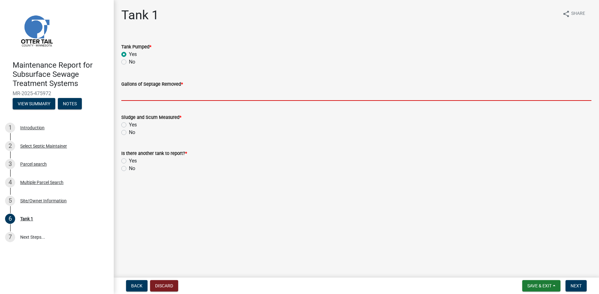
click at [122, 90] on input "Gallons of Septage Removed *" at bounding box center [356, 94] width 470 height 13
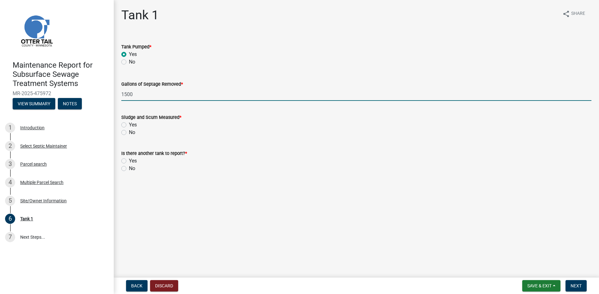
type input "1500"
click at [129, 133] on label "No" at bounding box center [132, 133] width 6 height 8
click at [129, 133] on input "No" at bounding box center [131, 131] width 4 height 4
radio input "true"
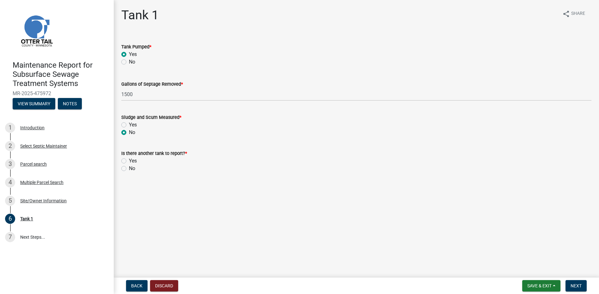
click at [129, 170] on label "No" at bounding box center [132, 169] width 6 height 8
click at [129, 169] on input "No" at bounding box center [131, 167] width 4 height 4
radio input "true"
click at [568, 283] on button "Next" at bounding box center [575, 285] width 21 height 11
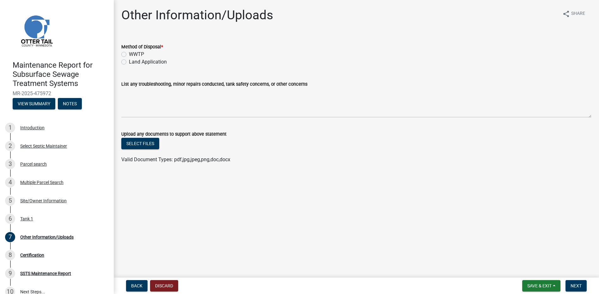
click at [153, 62] on label "Land Application" at bounding box center [148, 62] width 38 height 8
click at [133, 62] on input "Land Application" at bounding box center [131, 60] width 4 height 4
radio input "true"
click at [575, 282] on button "Next" at bounding box center [575, 285] width 21 height 11
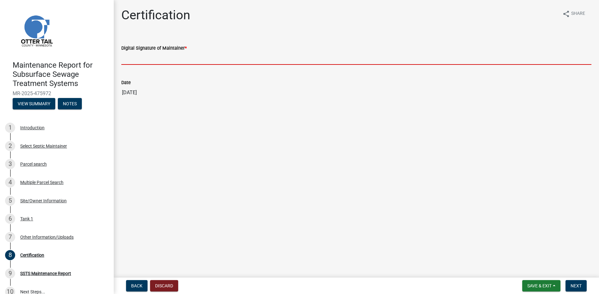
click at [152, 59] on input "Digital Signature of Maintainer *" at bounding box center [356, 58] width 470 height 13
type input "[PERSON_NAME]"
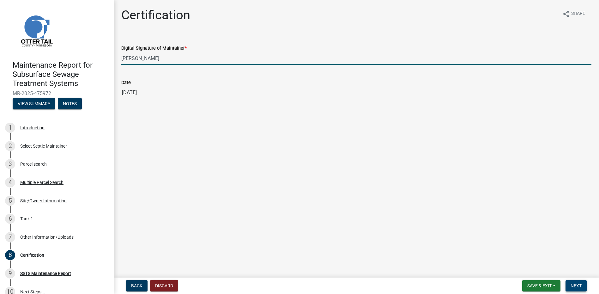
click at [575, 285] on span "Next" at bounding box center [575, 285] width 11 height 5
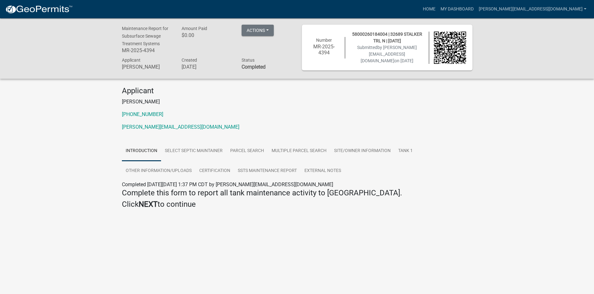
click at [35, 7] on img at bounding box center [39, 9] width 68 height 9
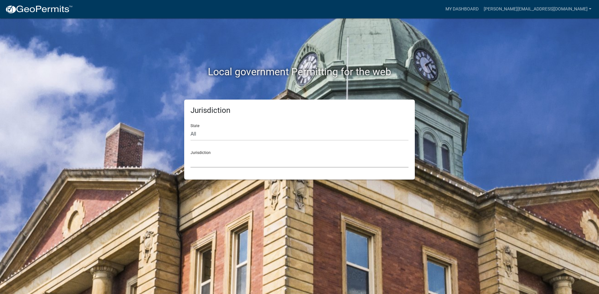
click at [205, 161] on select "[GEOGRAPHIC_DATA], [US_STATE] [GEOGRAPHIC_DATA], [US_STATE][PERSON_NAME][GEOGRA…" at bounding box center [299, 160] width 218 height 13
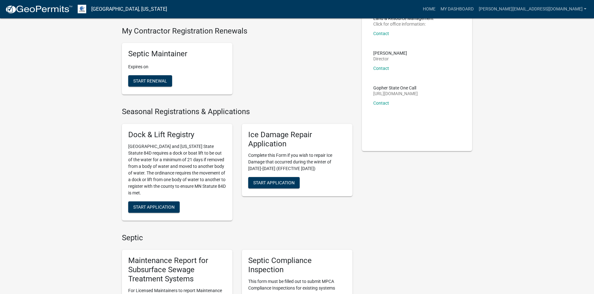
scroll to position [158, 0]
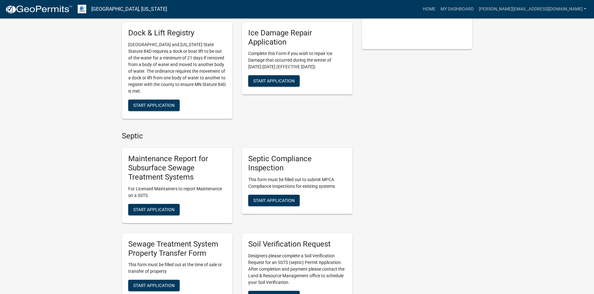
drag, startPoint x: 162, startPoint y: 202, endPoint x: 165, endPoint y: 212, distance: 10.4
click at [163, 203] on div "Maintenance Report for Subsurface Sewage Treatment Systems For Licensed Maintai…" at bounding box center [177, 185] width 111 height 75
click at [165, 212] on button "Start Application" at bounding box center [153, 209] width 51 height 11
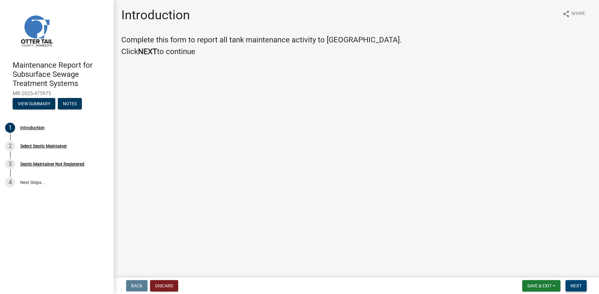
click at [580, 284] on span "Next" at bounding box center [575, 285] width 11 height 5
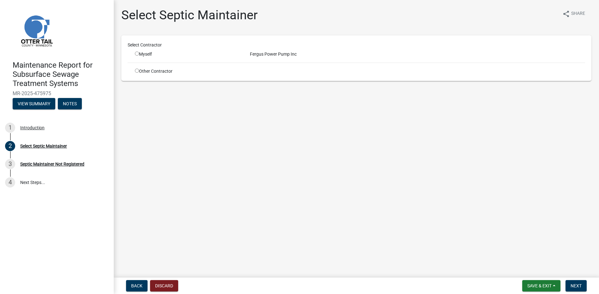
click at [138, 52] on input "radio" at bounding box center [137, 53] width 4 height 4
radio input "true"
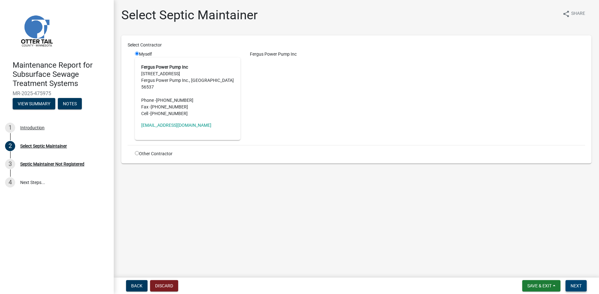
click at [569, 281] on button "Next" at bounding box center [575, 285] width 21 height 11
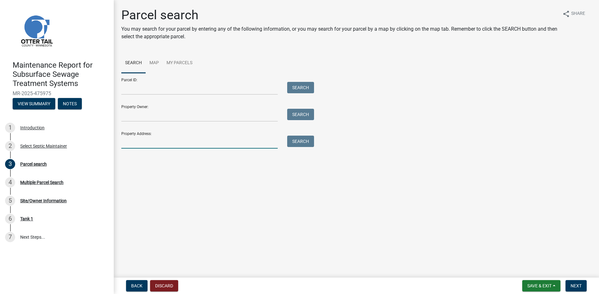
click at [159, 140] on input "Property Address:" at bounding box center [199, 141] width 156 height 13
